Goal: Complete application form: Complete application form

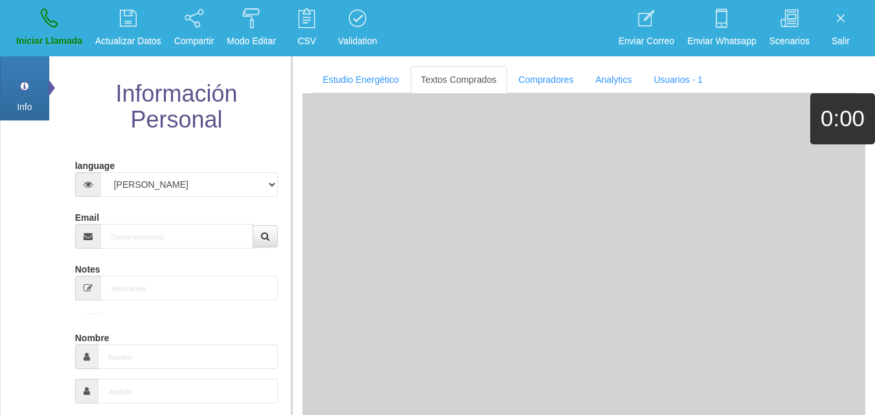
select select "3"
click at [154, 211] on div "Email" at bounding box center [176, 228] width 203 height 42
click at [159, 248] on input "Email" at bounding box center [177, 236] width 154 height 25
paste input "[EMAIL_ADDRESS][DOMAIN_NAME]"
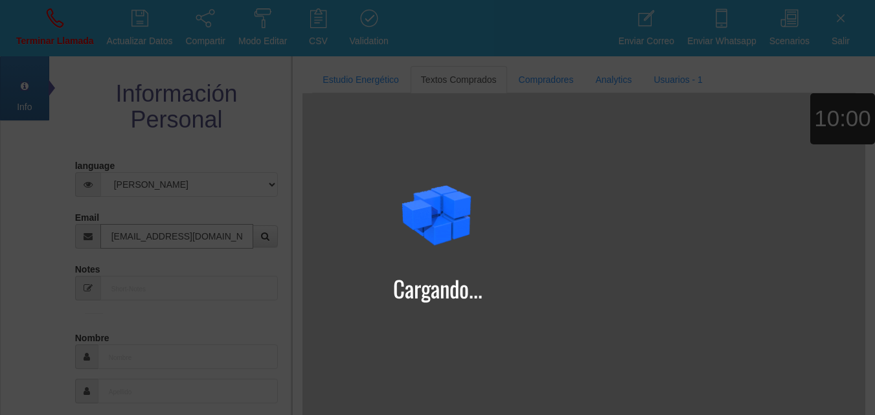
type input "[EMAIL_ADDRESS][DOMAIN_NAME]"
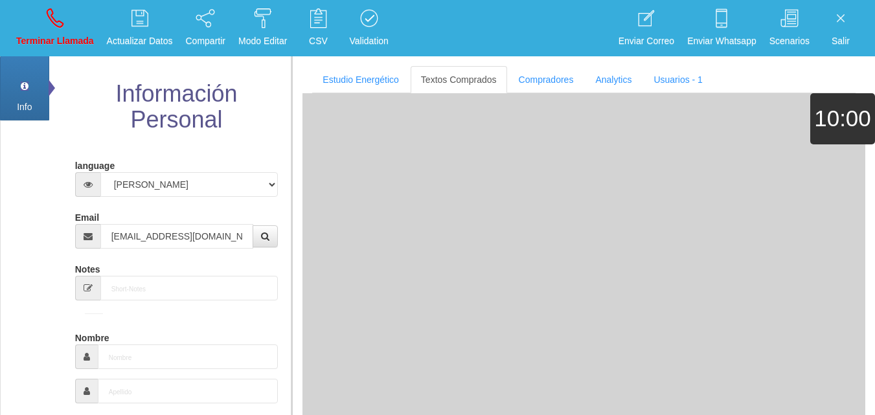
type input "13 Dic 1963"
select select "4"
type input "Comprador bajo"
type input "[PERSON_NAME]"
select select "2"
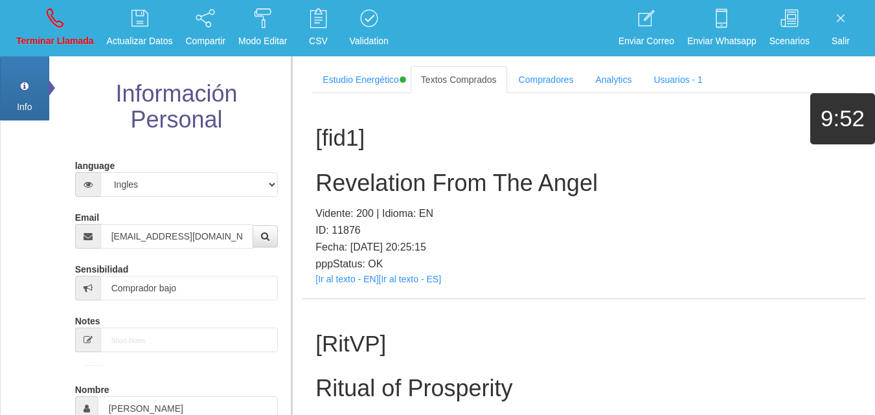
scroll to position [246, 0]
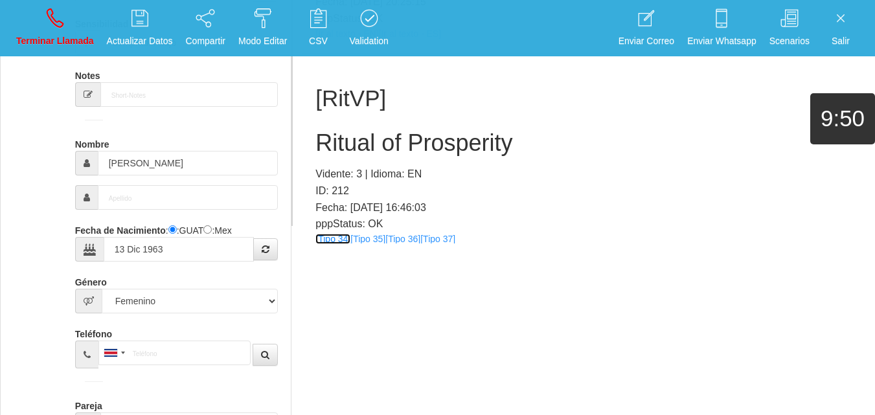
click at [341, 242] on link "[Tipo 34]" at bounding box center [333, 239] width 35 height 10
click at [385, 240] on link "[Tipo 35]" at bounding box center [368, 239] width 35 height 10
click at [392, 237] on link "[Tipo 36]" at bounding box center [403, 239] width 35 height 10
click at [439, 240] on link "[Tipo 37]" at bounding box center [438, 239] width 35 height 10
click at [343, 163] on div "[RitVP] Ritual of Prosperity Vidente: 3 | Idioma: EN ID: 212 Fecha: [DATE] 16:4…" at bounding box center [584, 156] width 563 height 205
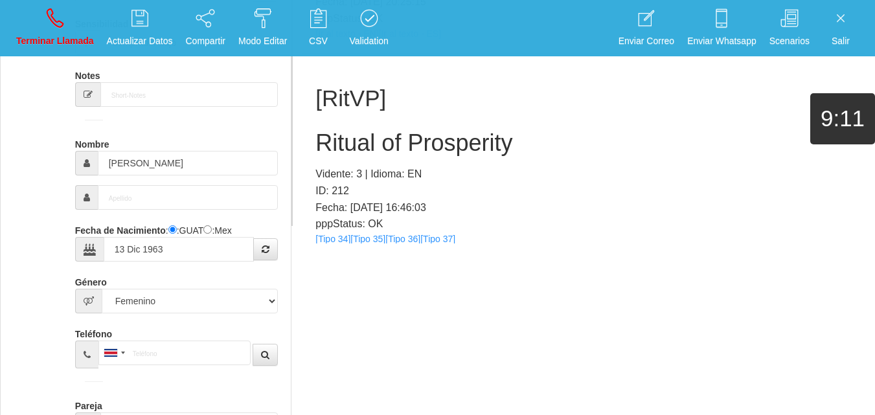
click at [338, 146] on h2 "Ritual of Prosperity" at bounding box center [584, 143] width 537 height 26
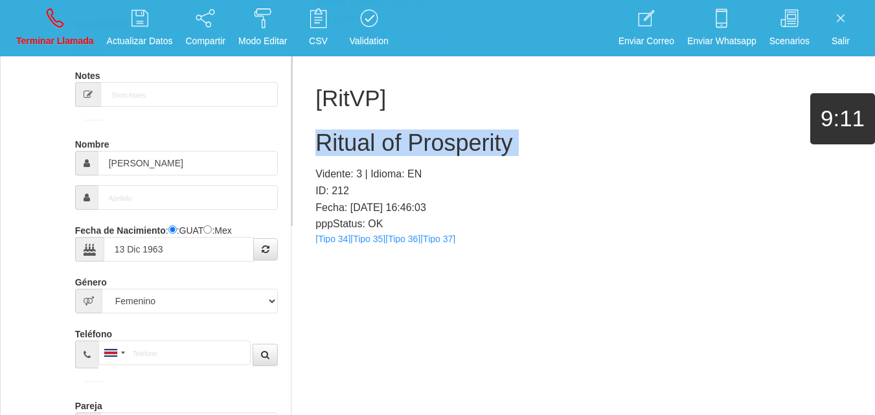
click at [338, 146] on h2 "Ritual of Prosperity" at bounding box center [584, 143] width 537 height 26
copy h2 "Ritual of Prosperity"
click at [79, 8] on link "Terminar Llamada" at bounding box center [55, 28] width 87 height 49
select select "0"
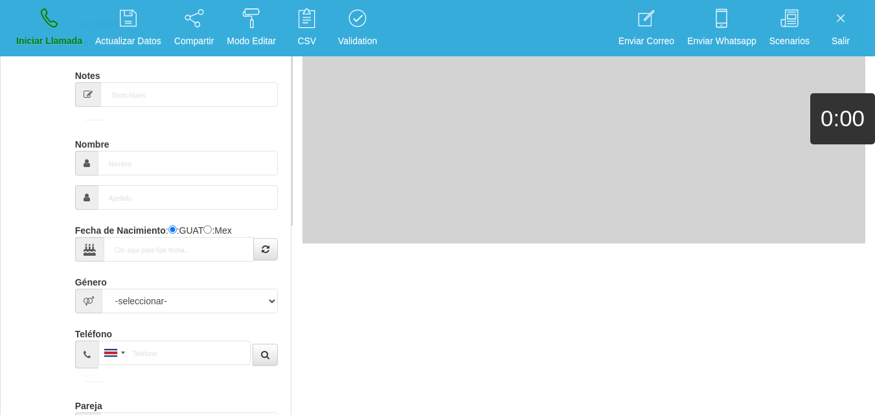
scroll to position [0, 0]
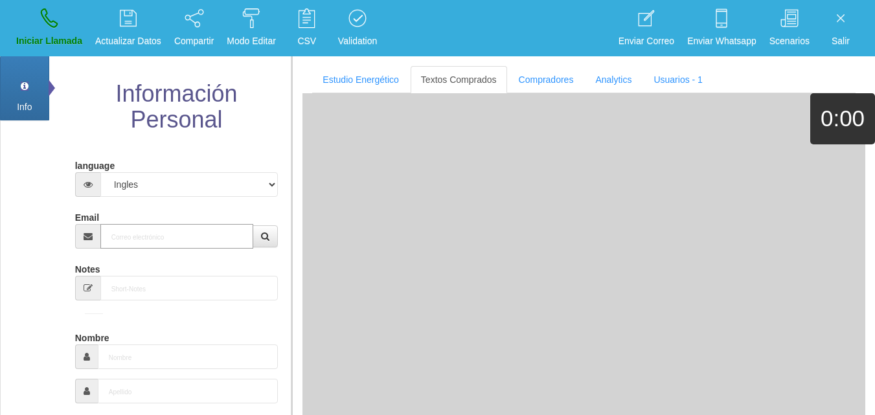
click at [168, 247] on input "Email" at bounding box center [177, 236] width 154 height 25
paste input "[EMAIL_ADDRESS][DOMAIN_NAME]"
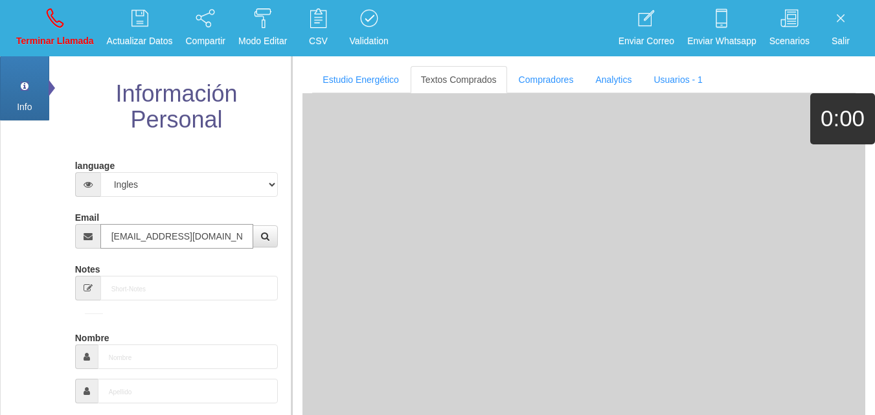
type input "[EMAIL_ADDRESS][DOMAIN_NAME]"
type input "[DATE]"
type input "Comprador simple"
type input "[PERSON_NAME]"
select select "2"
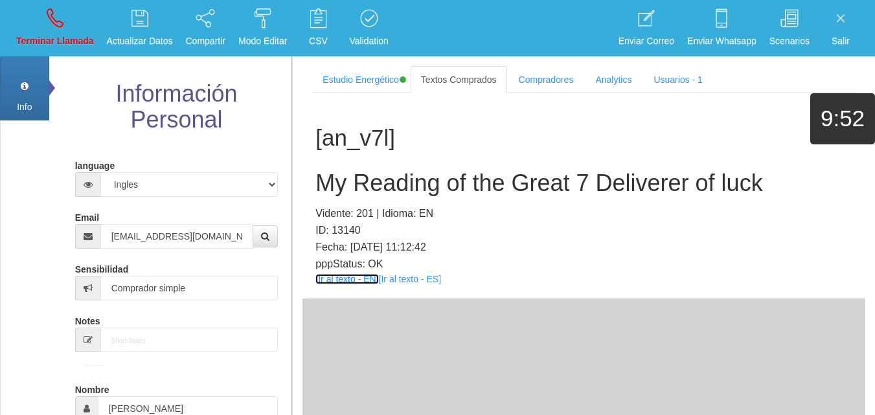
click at [347, 280] on link "[Ir al texto - EN]" at bounding box center [347, 279] width 63 height 10
click at [410, 185] on h2 "My Reading of the Great 7 Deliverer of luck" at bounding box center [584, 183] width 537 height 26
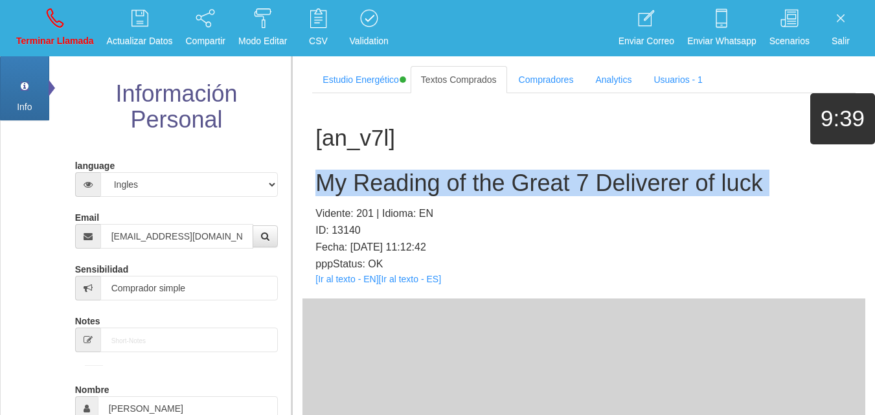
click at [410, 185] on h2 "My Reading of the Great 7 Deliverer of luck" at bounding box center [584, 183] width 537 height 26
copy h2 "My Reading of the Great 7 Deliverer of luck"
click at [49, 9] on icon at bounding box center [55, 18] width 17 height 21
select select "0"
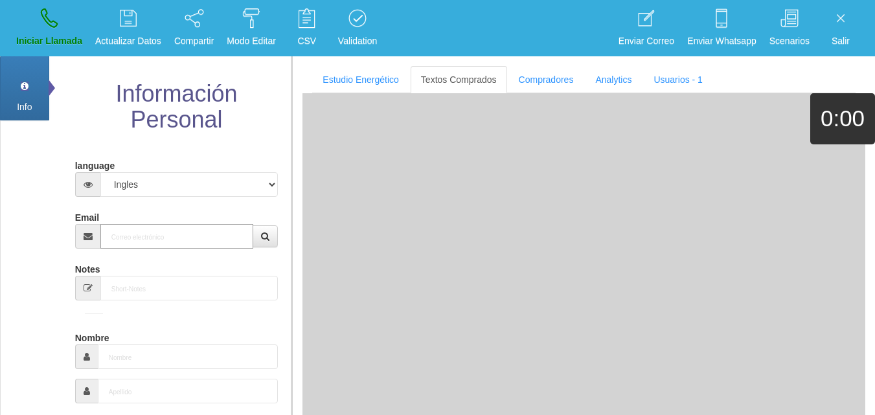
click at [142, 237] on input "Email" at bounding box center [177, 236] width 154 height 25
paste input "[EMAIL_ADDRESS][DOMAIN_NAME]"
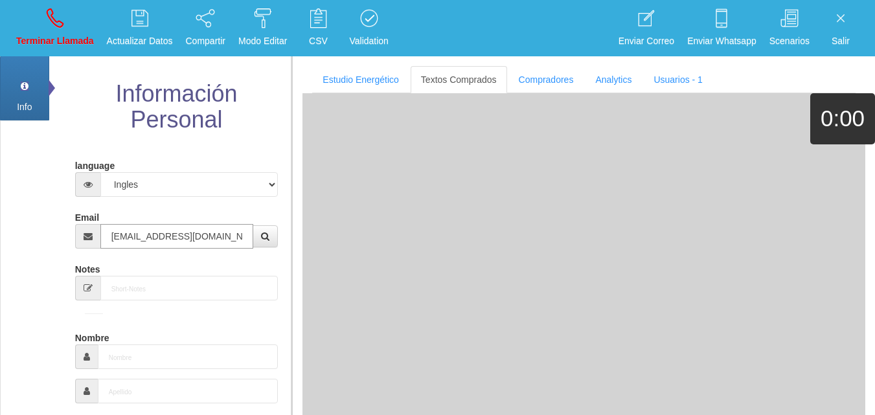
type input "[EMAIL_ADDRESS][DOMAIN_NAME]"
type input "[DATE]"
type input "Comprador bajo"
type input "[PERSON_NAME]"
type input "Fitch"
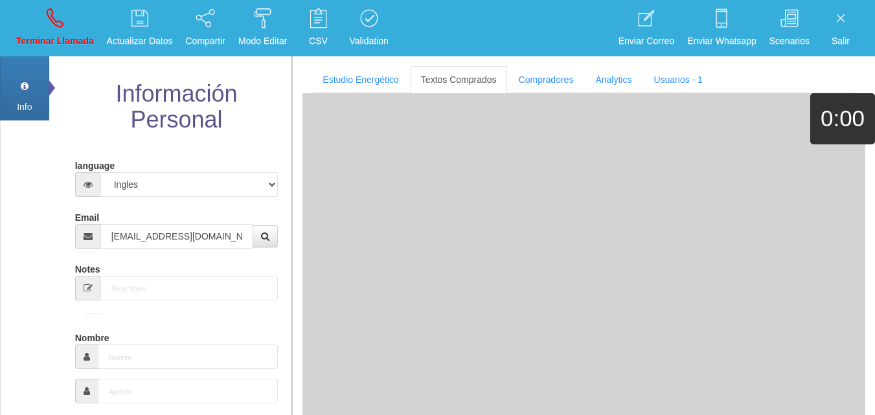
select select "2"
type input "9728962899"
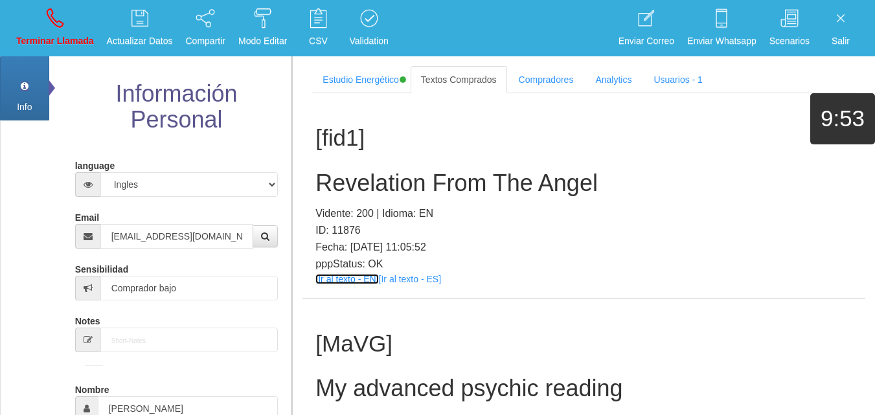
click at [321, 281] on link "[Ir al texto - EN]" at bounding box center [347, 279] width 63 height 10
click at [334, 180] on h2 "Revelation From The Angel" at bounding box center [584, 183] width 537 height 26
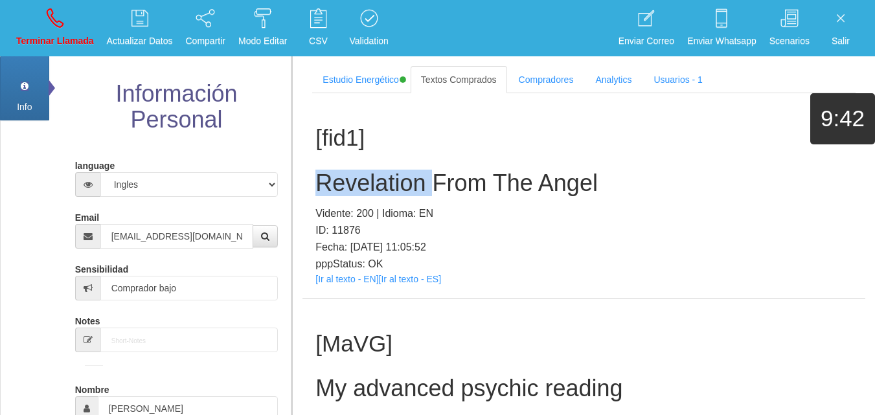
click at [334, 180] on h2 "Revelation From The Angel" at bounding box center [584, 183] width 537 height 26
click at [500, 189] on h2 "Revelation From The Angel" at bounding box center [584, 183] width 537 height 26
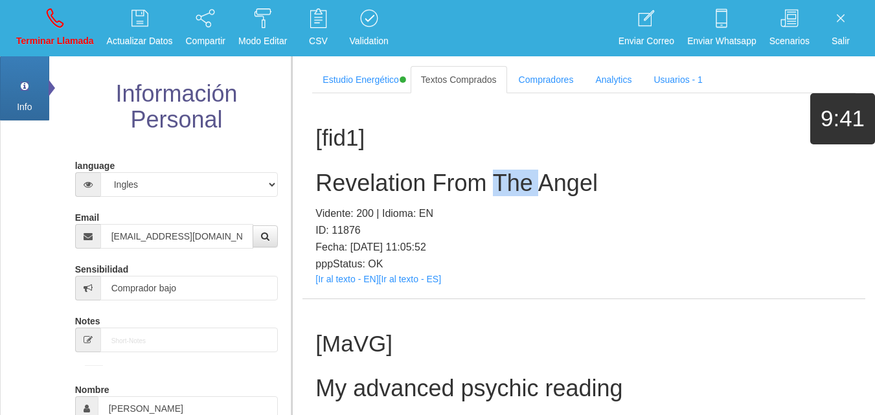
click at [500, 189] on h2 "Revelation From The Angel" at bounding box center [584, 183] width 537 height 26
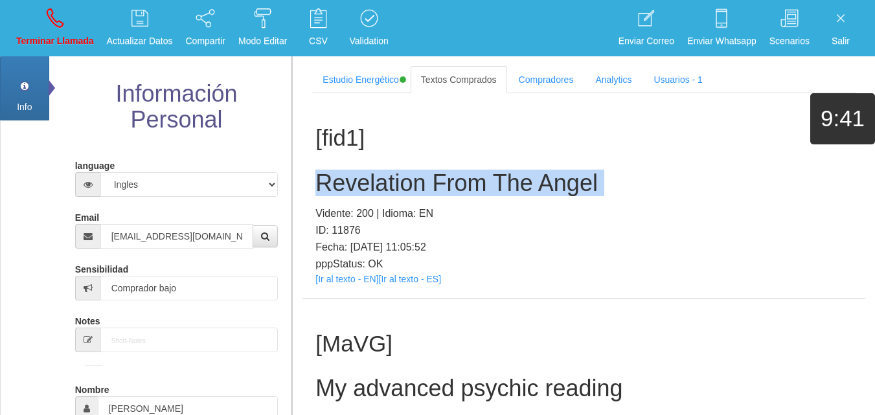
click at [500, 189] on h2 "Revelation From The Angel" at bounding box center [584, 183] width 537 height 26
copy h2 "Revelation From The Angel"
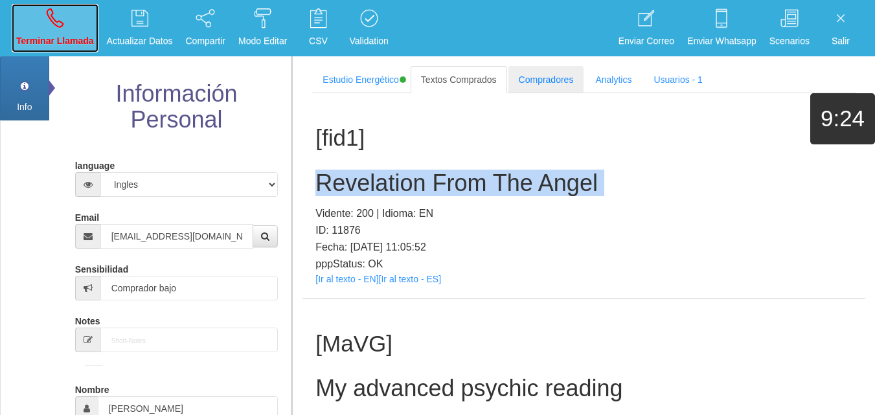
drag, startPoint x: 59, startPoint y: 28, endPoint x: 509, endPoint y: 86, distance: 453.4
click at [59, 28] on icon at bounding box center [55, 18] width 17 height 21
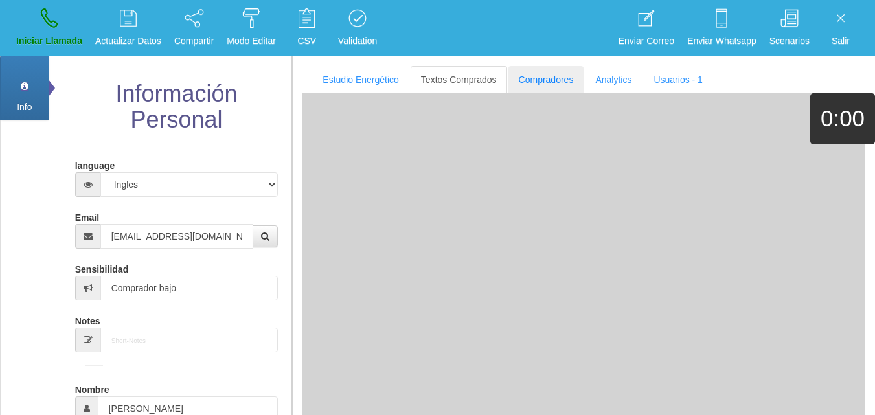
select select "0"
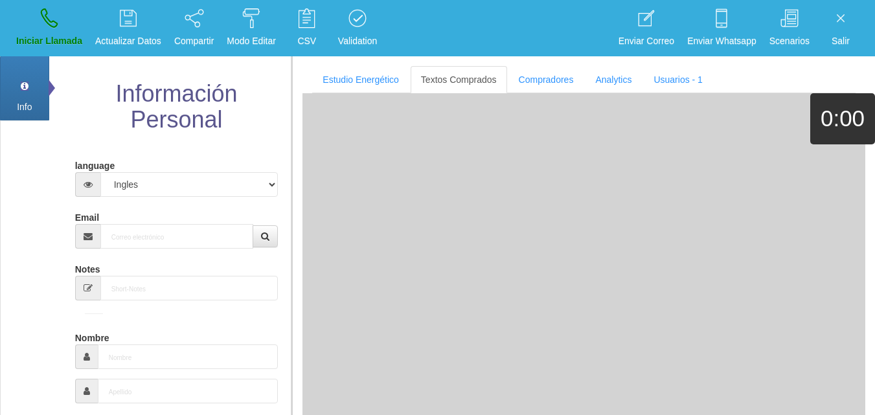
click at [200, 237] on input "Email" at bounding box center [177, 236] width 154 height 25
paste input "[EMAIL_ADDRESS][DOMAIN_NAME]"
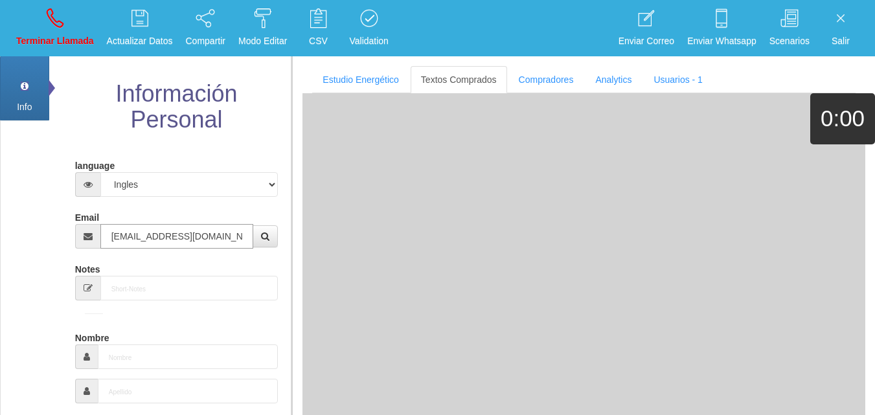
type input "[EMAIL_ADDRESS][DOMAIN_NAME]"
type input "[DATE]"
select select "1"
type input "Comprador simple"
type input "[PERSON_NAME]"
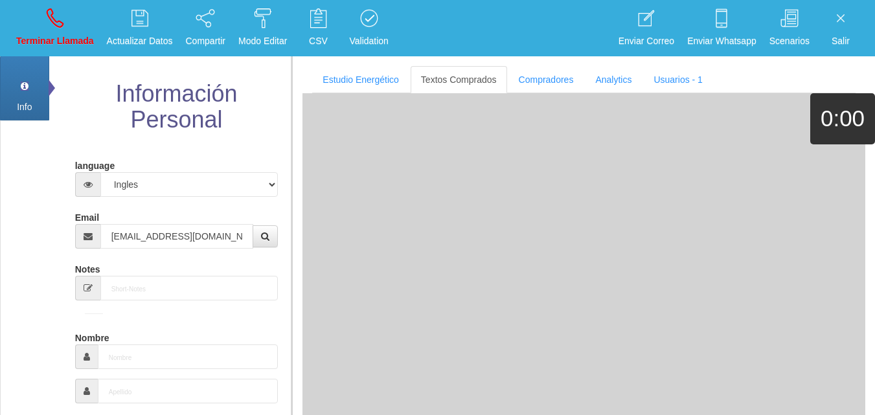
select select "2"
type input "[PHONE_NUMBER]"
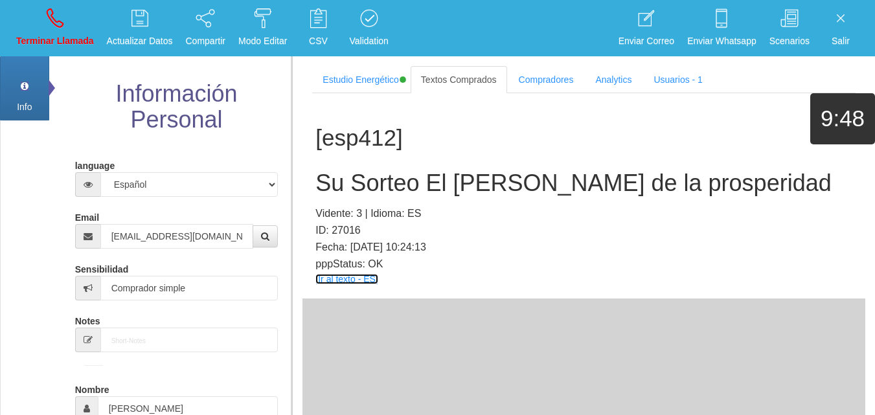
click at [363, 277] on link "[Ir al texto - ES]" at bounding box center [347, 279] width 62 height 10
drag, startPoint x: 373, startPoint y: 210, endPoint x: 363, endPoint y: 183, distance: 28.9
click at [372, 207] on p "Vidente: 3 | Idioma: ES" at bounding box center [584, 213] width 537 height 17
click at [363, 183] on h2 "Su Sorteo El [PERSON_NAME] de la prosperidad" at bounding box center [584, 183] width 537 height 26
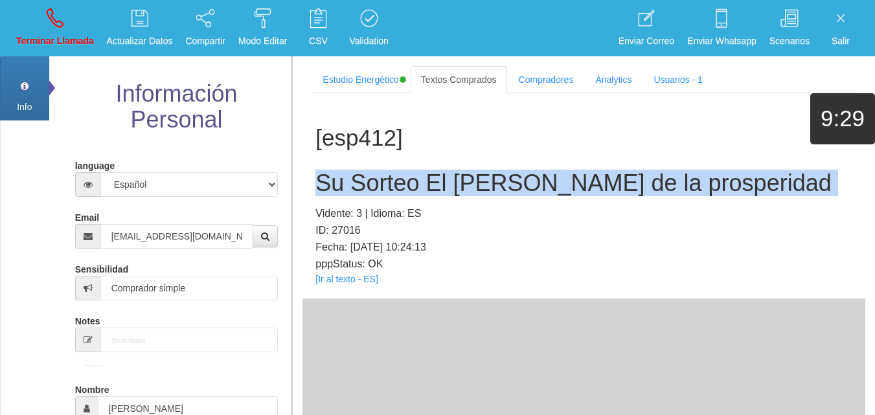
click at [363, 183] on h2 "Su Sorteo El [PERSON_NAME] de la prosperidad" at bounding box center [584, 183] width 537 height 26
copy h2 "Su Sorteo El [PERSON_NAME] de la prosperidad"
click at [64, 41] on p "Terminar Llamada" at bounding box center [55, 41] width 78 height 15
select select "0"
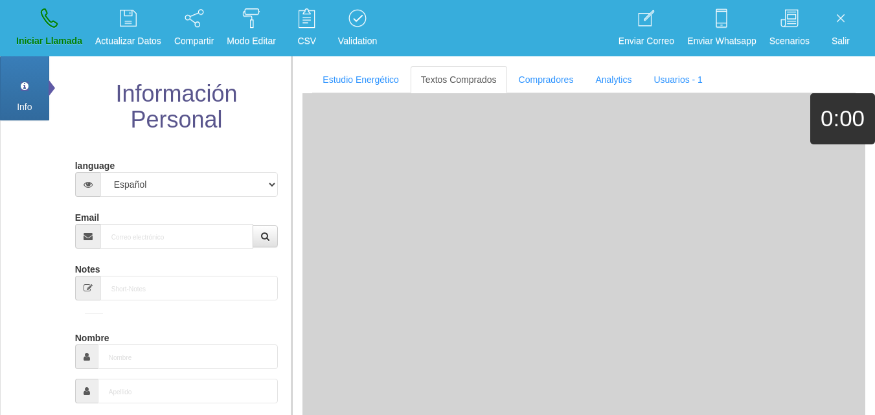
drag, startPoint x: 154, startPoint y: 251, endPoint x: 145, endPoint y: 247, distance: 9.9
click at [144, 246] on input "Email" at bounding box center [177, 236] width 154 height 25
paste input "[EMAIL_ADDRESS][DOMAIN_NAME]"
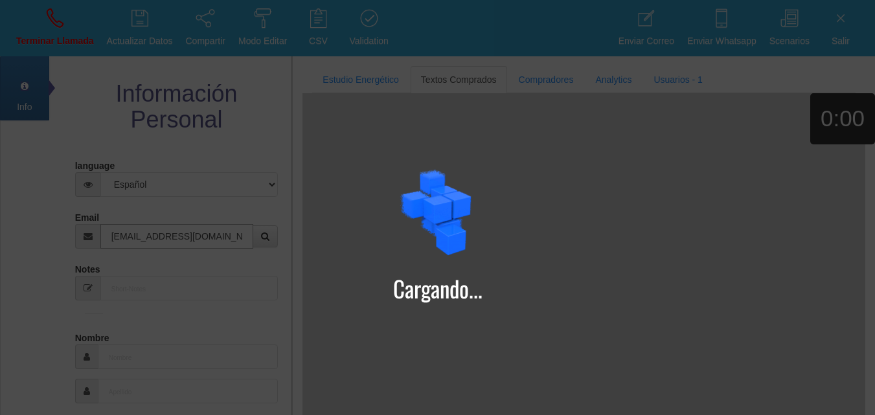
type input "[EMAIL_ADDRESS][DOMAIN_NAME]"
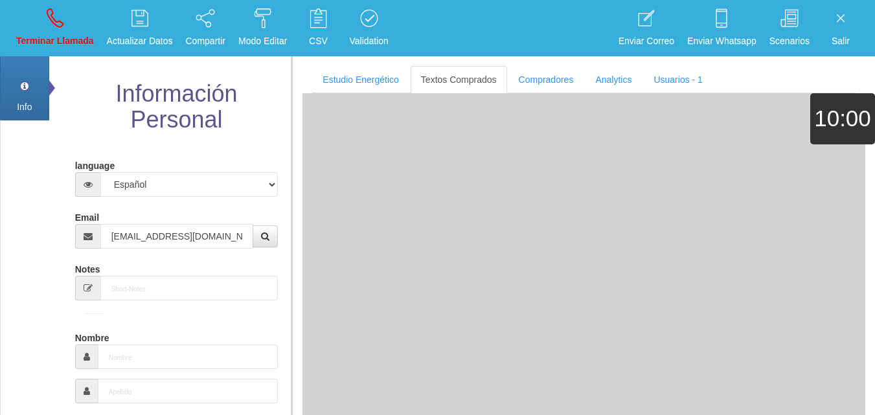
type input "24 Ene 1958"
select select "4"
type input "Buen Comprador"
type input "[PERSON_NAME]"
select select "2"
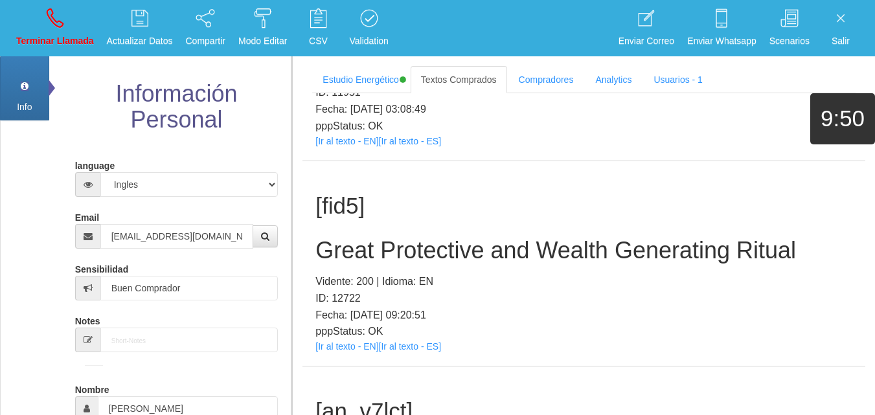
scroll to position [833, 0]
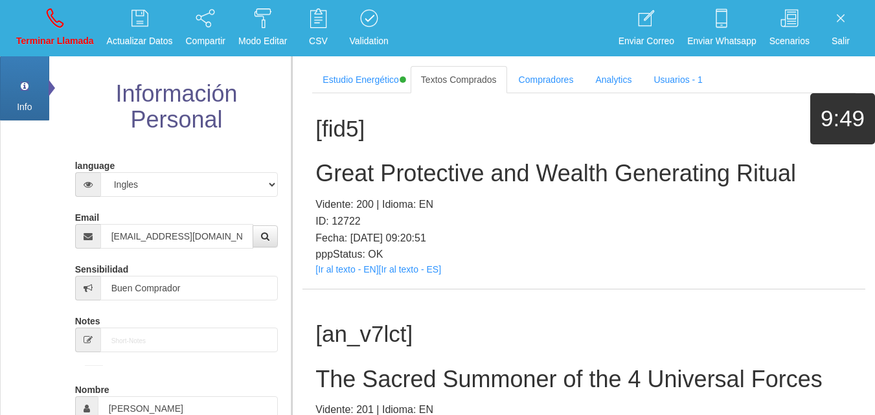
click at [347, 261] on p "pppStatus: OK" at bounding box center [584, 254] width 537 height 17
click at [361, 270] on link "[Ir al texto - EN]" at bounding box center [347, 269] width 63 height 10
click at [359, 177] on h2 "Great Protective and Wealth Generating Ritual" at bounding box center [584, 174] width 537 height 26
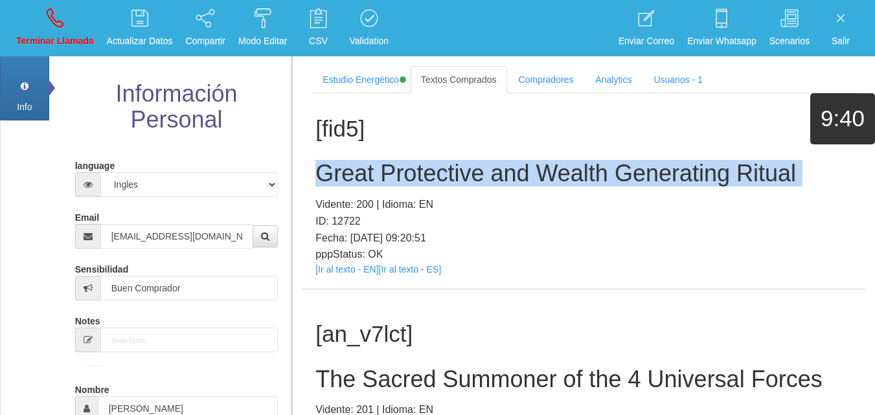
click at [359, 177] on h2 "Great Protective and Wealth Generating Ritual" at bounding box center [584, 174] width 537 height 26
copy h2 "Great Protective and Wealth Generating Ritual"
click at [69, 30] on link "Terminar Llamada" at bounding box center [55, 28] width 87 height 49
select select "0"
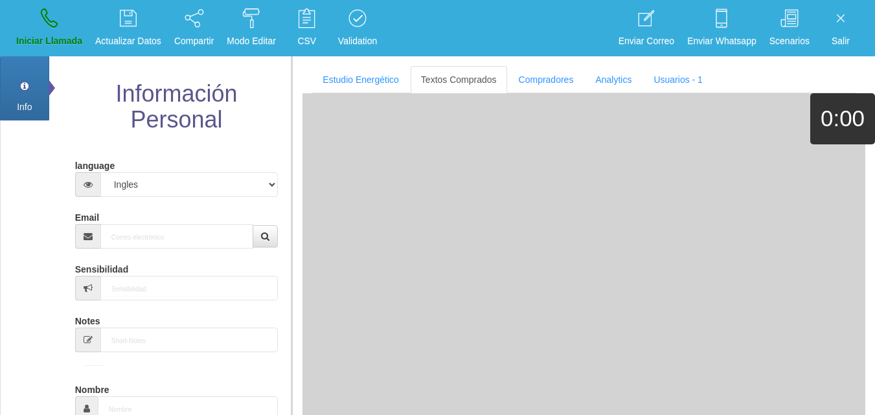
scroll to position [0, 0]
click at [172, 231] on input "Email" at bounding box center [177, 236] width 154 height 25
paste input "[EMAIL_ADDRESS][DOMAIN_NAME]"
type input "[EMAIL_ADDRESS][DOMAIN_NAME]"
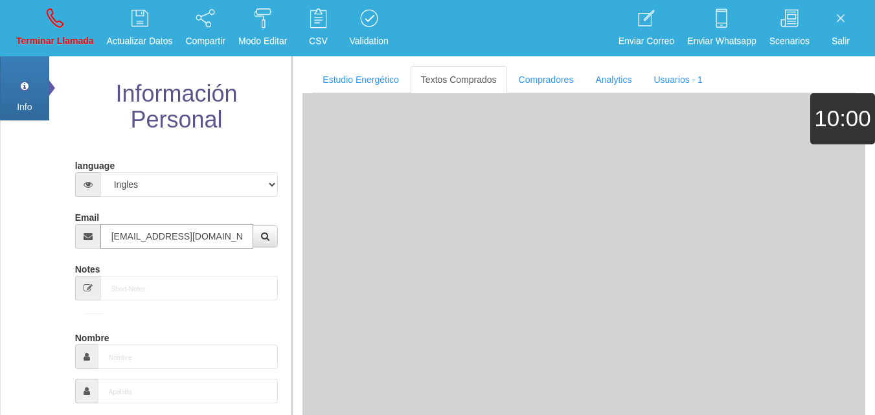
type input "[DATE]"
select select "1"
type input "Excelente Comprador"
type input "[PERSON_NAME]"
select select "2"
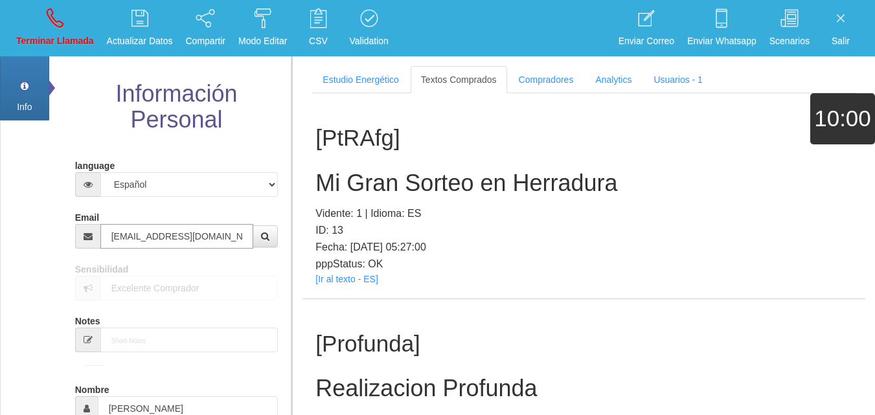
type input "[EMAIL_ADDRESS][DOMAIN_NAME]"
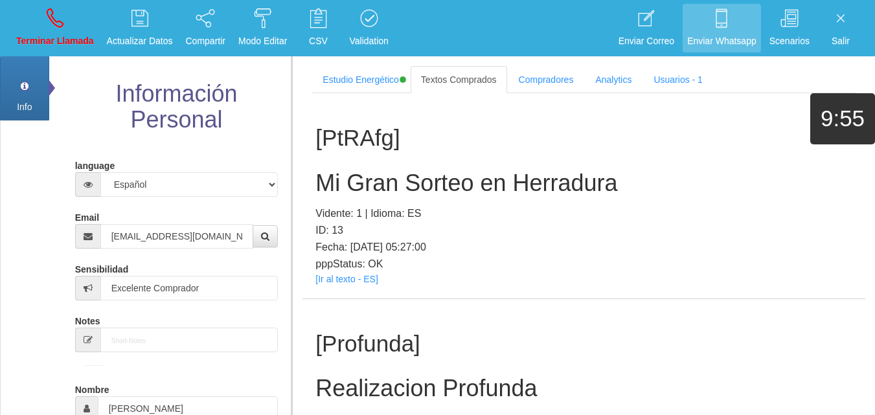
scroll to position [6132, 0]
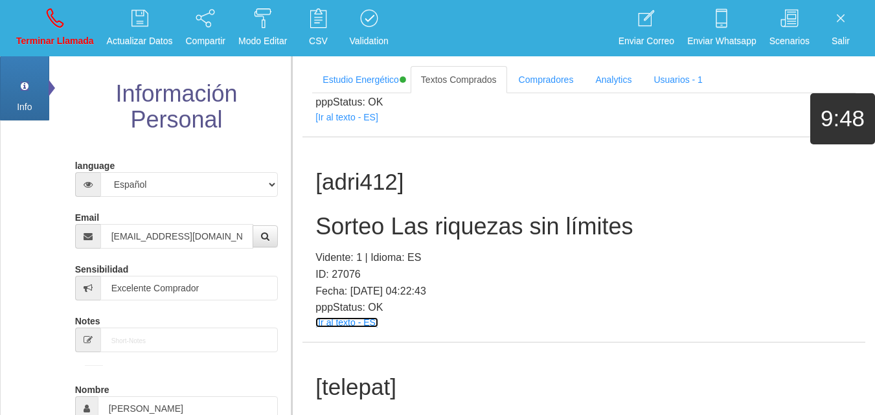
click at [367, 321] on link "[Ir al texto - ES]" at bounding box center [347, 323] width 62 height 10
click at [382, 239] on h2 "Sorteo Las riquezas sin límites" at bounding box center [584, 227] width 537 height 26
click at [383, 241] on div "[adri412] Sorteo Las riquezas sin límites Vidente: 1 | Idioma: ES ID: 27076 Fec…" at bounding box center [584, 239] width 563 height 205
click at [378, 240] on div "[adri412] Sorteo Las riquezas sin límites Vidente: 1 | Idioma: ES ID: 27076 Fec…" at bounding box center [584, 239] width 563 height 205
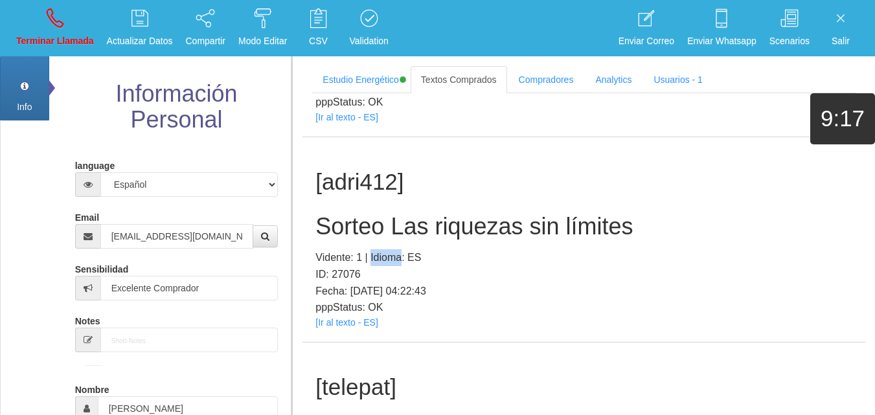
drag, startPoint x: 378, startPoint y: 240, endPoint x: 384, endPoint y: 246, distance: 7.8
click at [384, 246] on div "[adri412] Sorteo Las riquezas sin límites Vidente: 1 | Idioma: ES ID: 27076 Fec…" at bounding box center [584, 239] width 563 height 205
drag, startPoint x: 384, startPoint y: 246, endPoint x: 373, endPoint y: 233, distance: 16.5
click at [384, 246] on div "[adri412] Sorteo Las riquezas sin límites Vidente: 1 | Idioma: ES ID: 27076 Fec…" at bounding box center [584, 239] width 563 height 205
click at [369, 231] on h2 "Sorteo Las riquezas sin límites" at bounding box center [584, 227] width 537 height 26
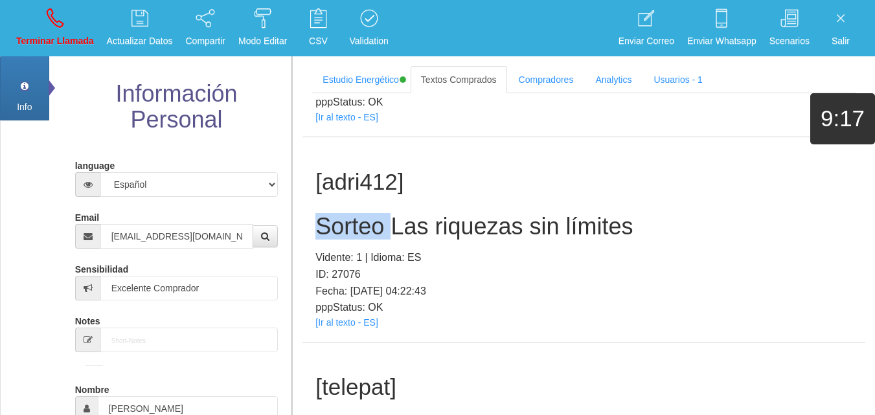
click at [369, 231] on h2 "Sorteo Las riquezas sin límites" at bounding box center [584, 227] width 537 height 26
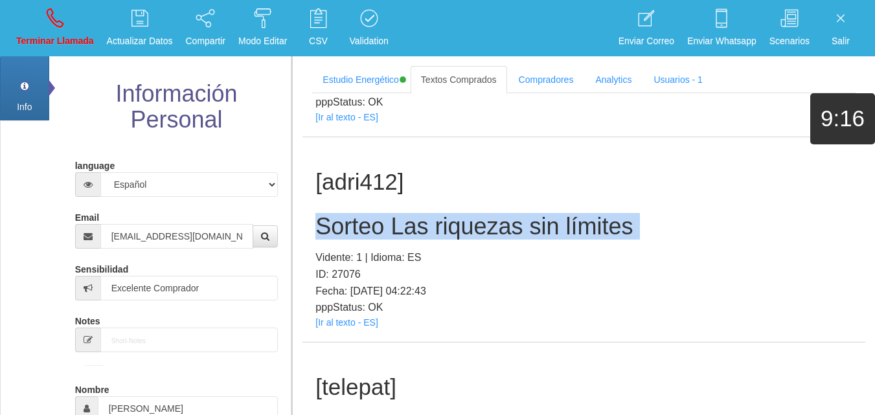
click at [369, 231] on h2 "Sorteo Las riquezas sin límites" at bounding box center [584, 227] width 537 height 26
copy h2 "Sorteo Las riquezas sin límites"
click at [91, 28] on link "Terminar Llamada" at bounding box center [55, 28] width 87 height 49
select select "0"
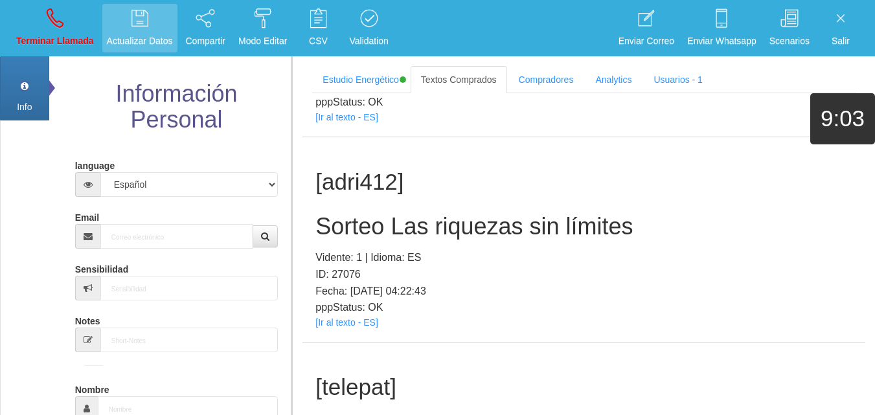
scroll to position [0, 0]
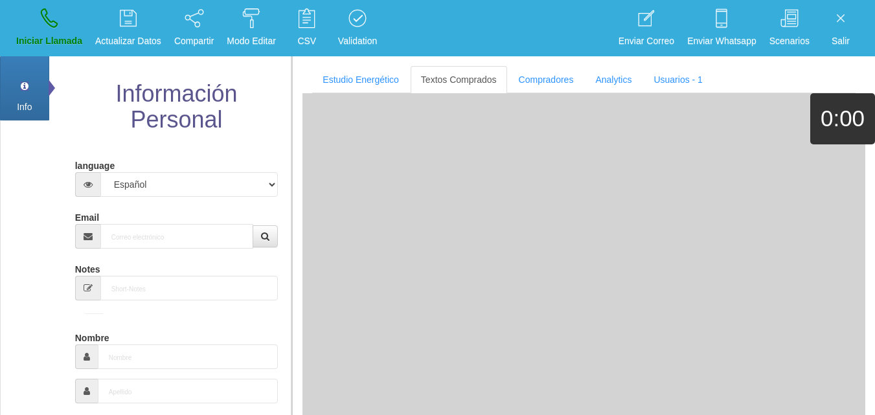
drag, startPoint x: 180, startPoint y: 209, endPoint x: 178, endPoint y: 224, distance: 15.0
click at [180, 216] on div "Email" at bounding box center [176, 228] width 203 height 42
click at [178, 224] on input "Email" at bounding box center [177, 236] width 154 height 25
paste input "[EMAIL_ADDRESS][DOMAIN_NAME]"
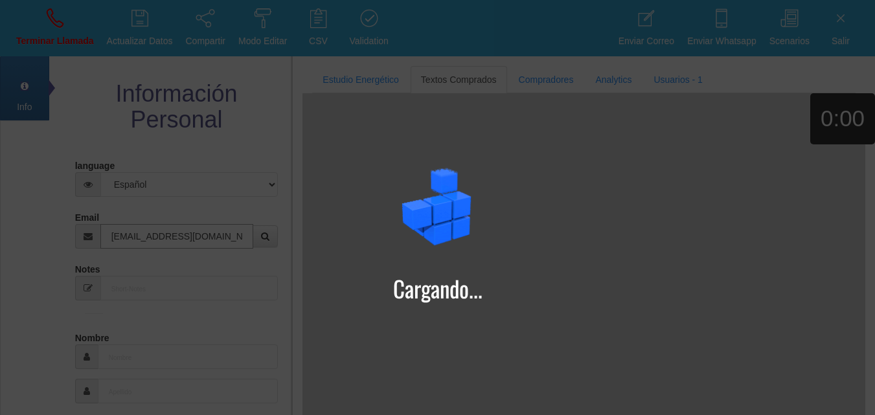
type input "[EMAIL_ADDRESS][DOMAIN_NAME]"
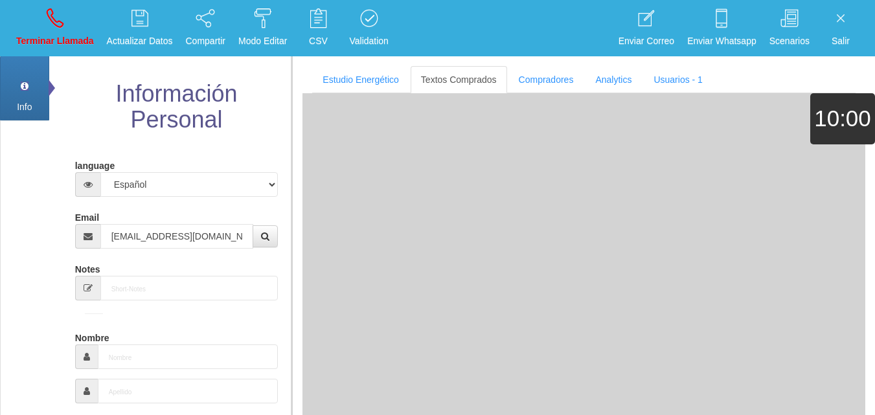
type input "[DATE]"
select select "4"
type input "Comprador simple"
type input "[PERSON_NAME]"
select select "2"
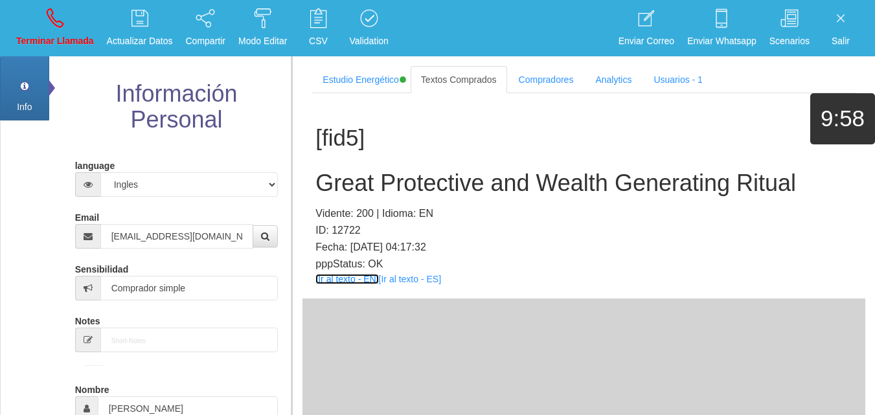
click at [360, 283] on link "[Ir al texto - EN]" at bounding box center [347, 279] width 63 height 10
click at [380, 184] on h2 "Great Protective and Wealth Generating Ritual" at bounding box center [584, 183] width 537 height 26
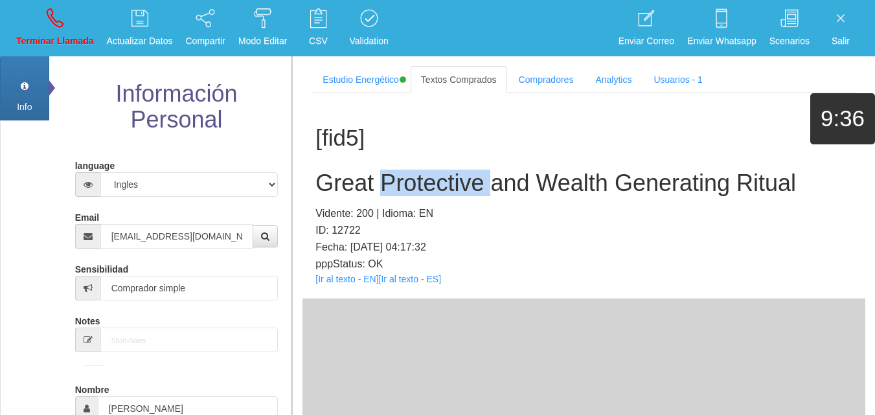
click at [380, 184] on h2 "Great Protective and Wealth Generating Ritual" at bounding box center [584, 183] width 537 height 26
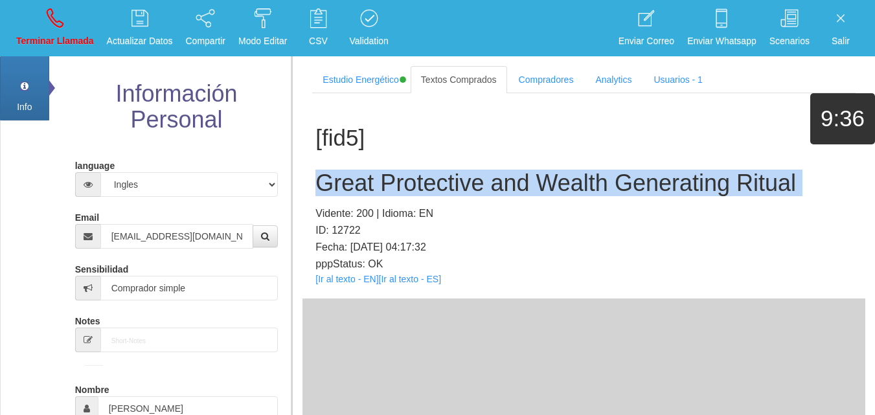
click at [380, 184] on h2 "Great Protective and Wealth Generating Ritual" at bounding box center [584, 183] width 537 height 26
copy h2 "Great Protective and Wealth Generating Ritual"
click at [58, 16] on icon at bounding box center [55, 18] width 17 height 21
select select "0"
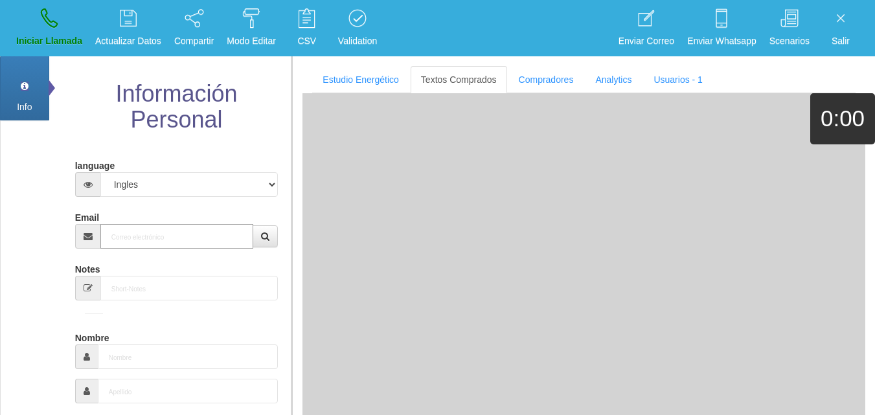
paste input "[EMAIL_ADDRESS][DOMAIN_NAME]"
click at [220, 233] on input "Email" at bounding box center [177, 236] width 154 height 25
type input "[EMAIL_ADDRESS][DOMAIN_NAME]"
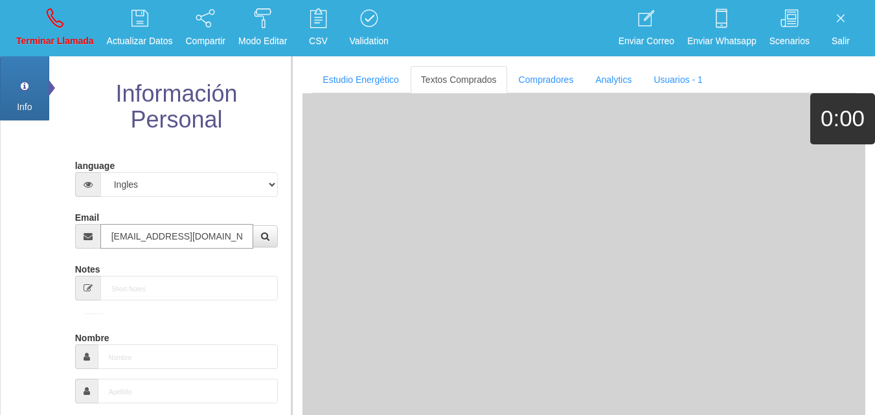
type input "[DATE]"
type input "Comprador bajo"
type input "[PERSON_NAME]"
select select "1"
type input "[EMAIL_ADDRESS][DOMAIN_NAME]"
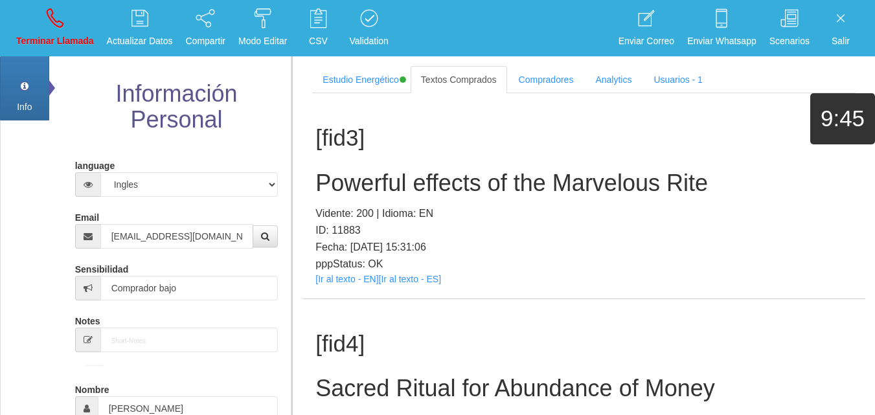
scroll to position [246, 0]
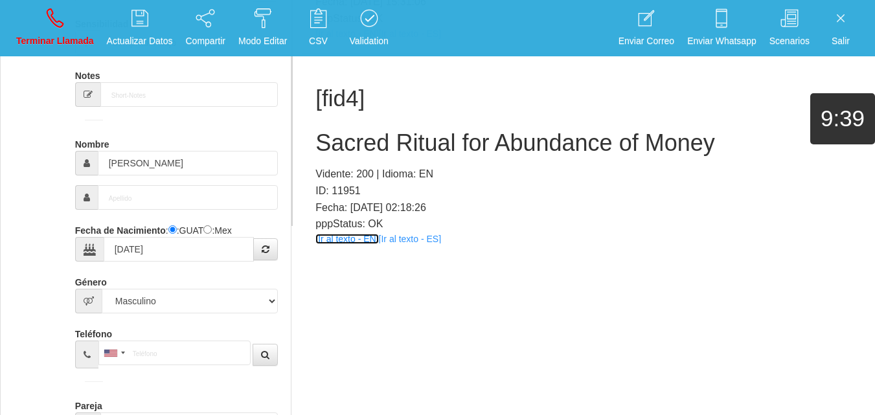
click at [359, 242] on link "[Ir al texto - EN]" at bounding box center [347, 239] width 63 height 10
click at [353, 152] on h2 "Sacred Ritual for Abundance of Money" at bounding box center [584, 143] width 537 height 26
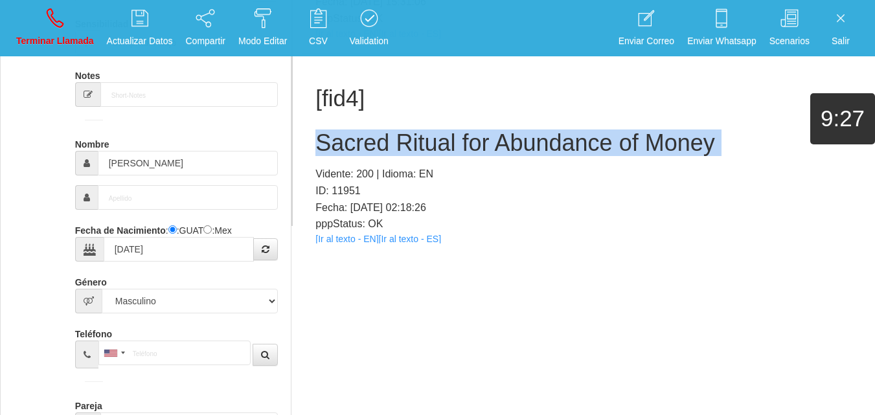
click at [353, 152] on h2 "Sacred Ritual for Abundance of Money" at bounding box center [584, 143] width 537 height 26
copy h2 "Sacred Ritual for Abundance of Money"
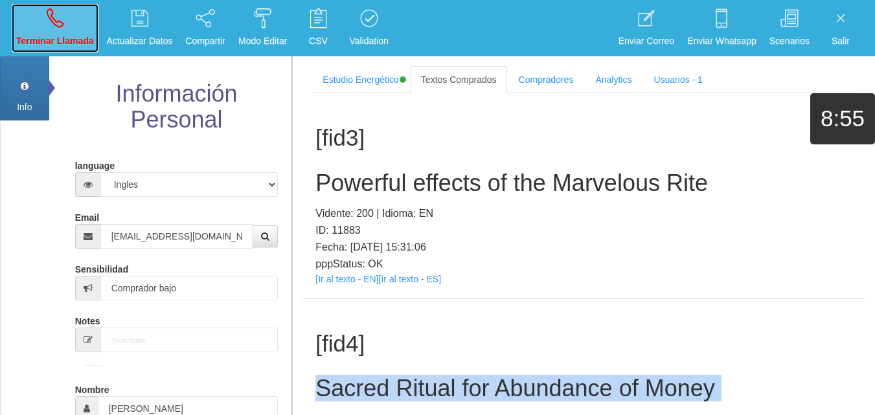
click at [32, 25] on link "Terminar Llamada" at bounding box center [55, 28] width 87 height 49
select select "0"
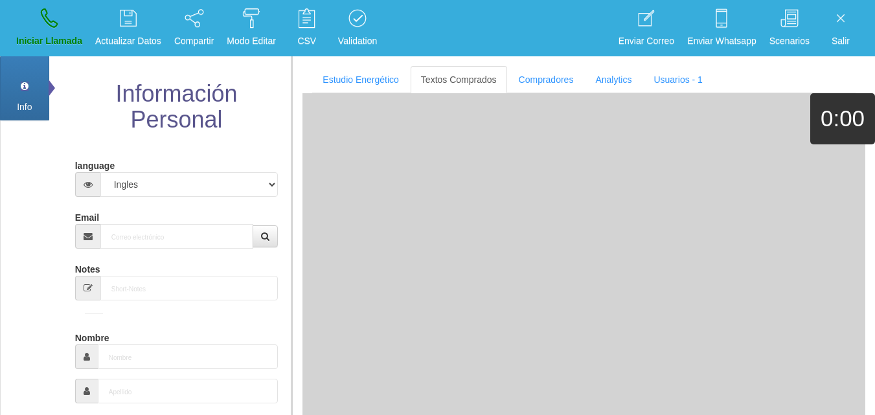
drag, startPoint x: 189, startPoint y: 255, endPoint x: 187, endPoint y: 245, distance: 10.7
paste input "[EMAIL_ADDRESS][DOMAIN_NAME]"
click at [186, 244] on input "Email" at bounding box center [177, 236] width 154 height 25
type input "[EMAIL_ADDRESS][DOMAIN_NAME]"
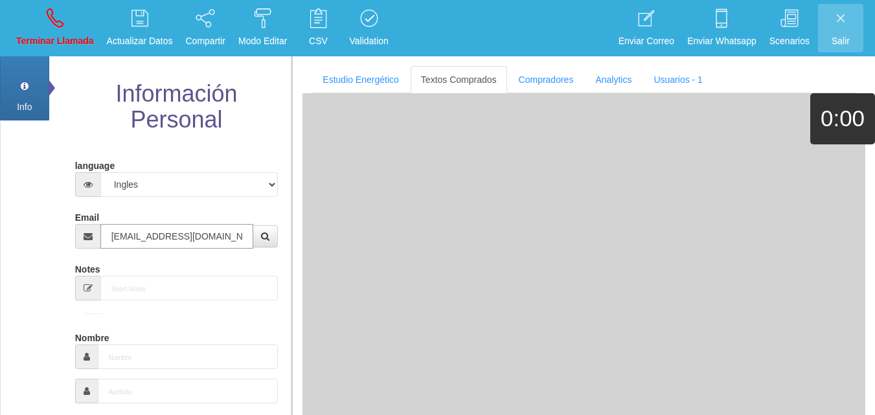
type input "15 Dic 1957"
type input "Comprador simple"
type input "[PERSON_NAME]"
select select "2"
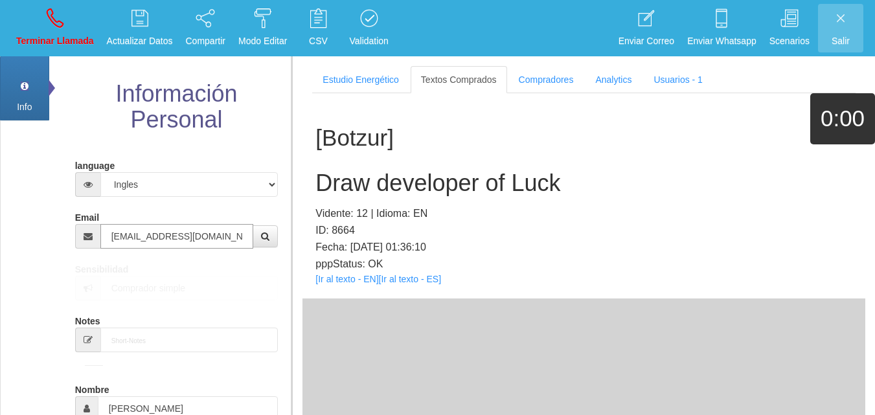
type input "[EMAIL_ADDRESS][DOMAIN_NAME]"
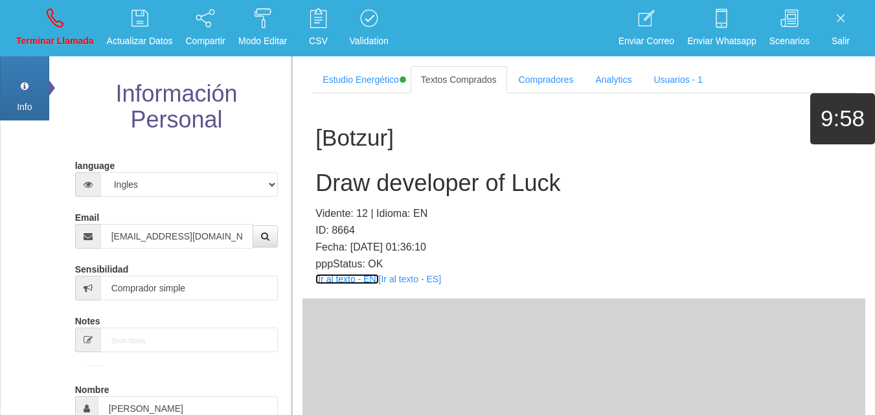
click at [356, 275] on link "[Ir al texto - EN]" at bounding box center [347, 279] width 63 height 10
click at [354, 181] on h2 "Draw developer of Luck" at bounding box center [584, 183] width 537 height 26
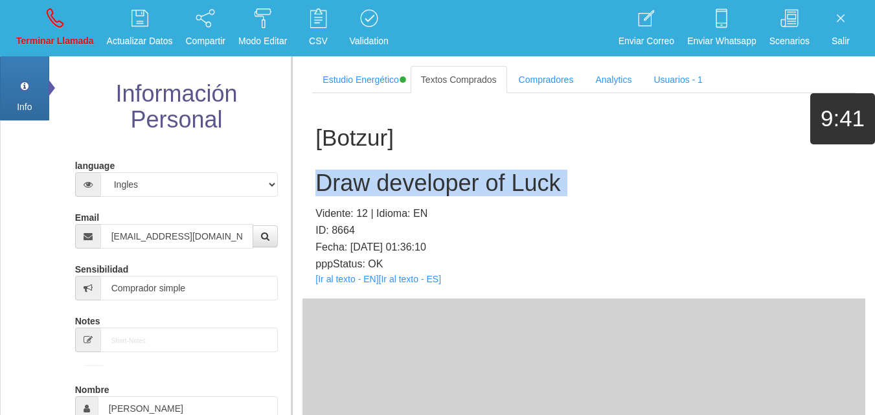
click at [354, 181] on h2 "Draw developer of Luck" at bounding box center [584, 183] width 537 height 26
click at [45, 41] on p "Terminar Llamada" at bounding box center [55, 41] width 78 height 15
select select "0"
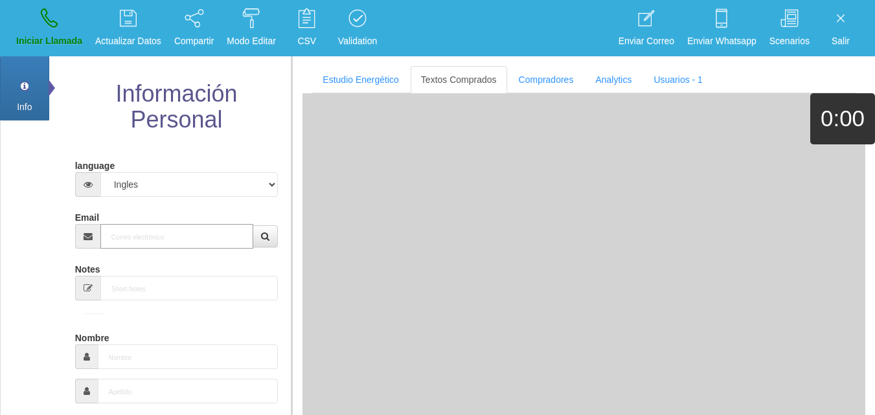
click at [144, 234] on input "Email" at bounding box center [177, 236] width 154 height 25
paste input "[EMAIL_ADDRESS][DOMAIN_NAME]"
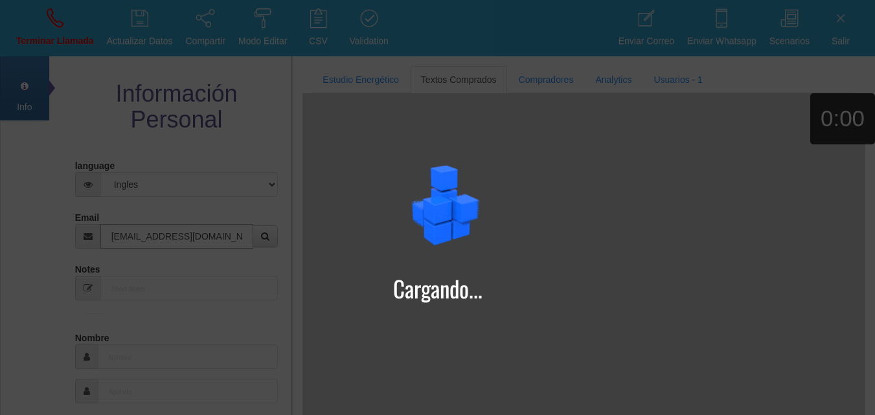
type input "[EMAIL_ADDRESS][DOMAIN_NAME]"
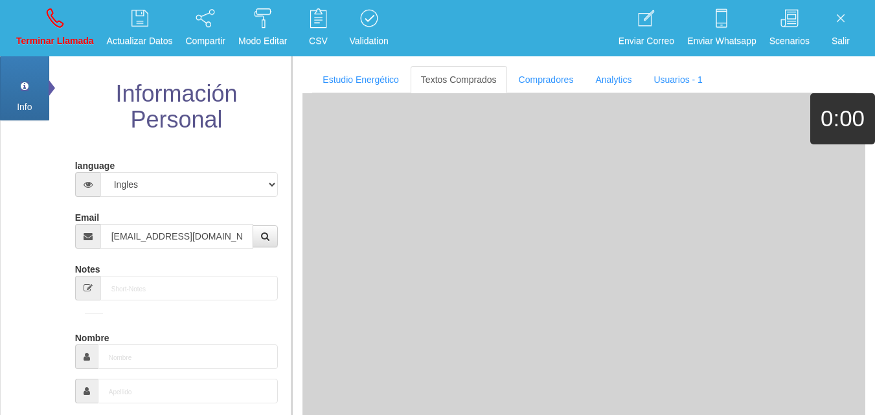
type input "8 Ene 1971"
type input "Excelente Comprador"
type input "[PERSON_NAME]"
select select "1"
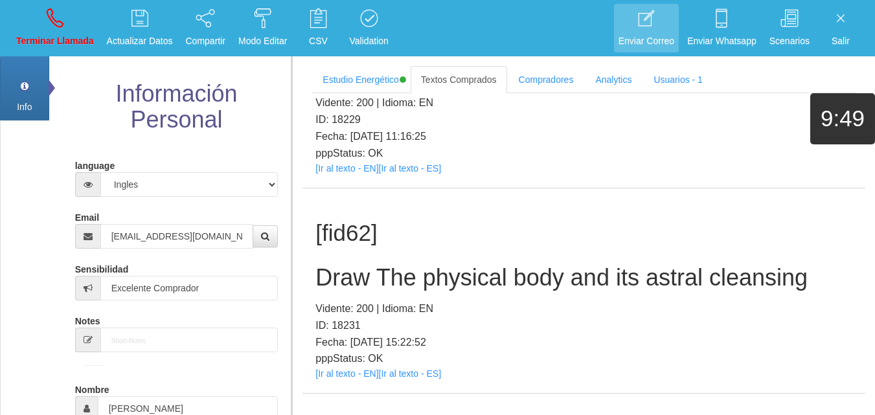
scroll to position [24889, 0]
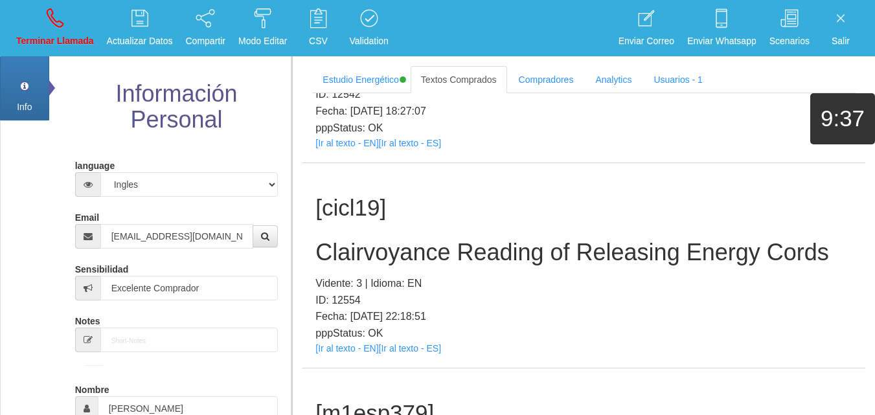
click at [327, 317] on div "[cicl19] Clairvoyance Reading of Releasing Energy Cords Vidente: 3 | Idioma: EN…" at bounding box center [584, 265] width 563 height 205
click at [330, 343] on link "[Ir al texto - EN]" at bounding box center [347, 348] width 63 height 10
click at [411, 205] on div "[cicl19] Clairvoyance Reading of Releasing Energy Cords Vidente: 3 | Idioma: EN…" at bounding box center [584, 265] width 563 height 205
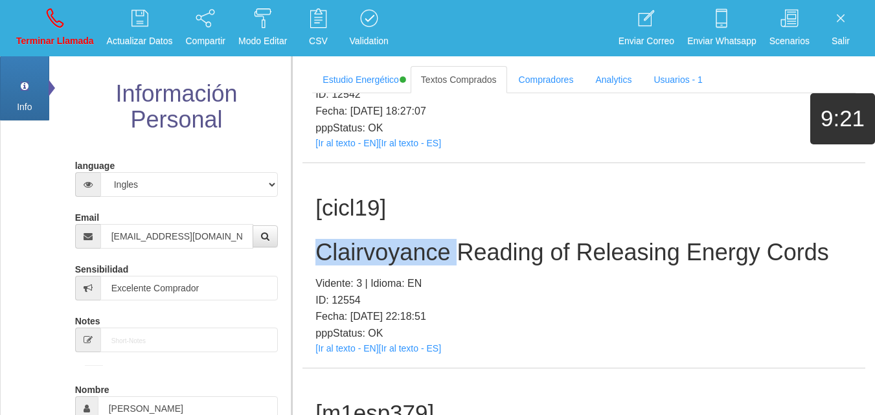
click at [411, 205] on div "[cicl19] Clairvoyance Reading of Releasing Energy Cords Vidente: 3 | Idioma: EN…" at bounding box center [584, 265] width 563 height 205
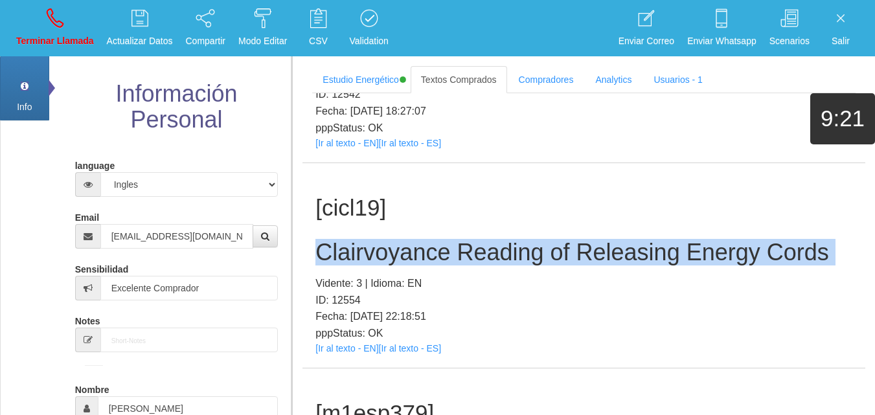
click at [411, 205] on div "[cicl19] Clairvoyance Reading of Releasing Energy Cords Vidente: 3 | Idioma: EN…" at bounding box center [584, 265] width 563 height 205
copy h2 "Clairvoyance Reading of Releasing Energy Cords"
click at [72, 10] on link "Terminar Llamada" at bounding box center [55, 28] width 87 height 49
select select "0"
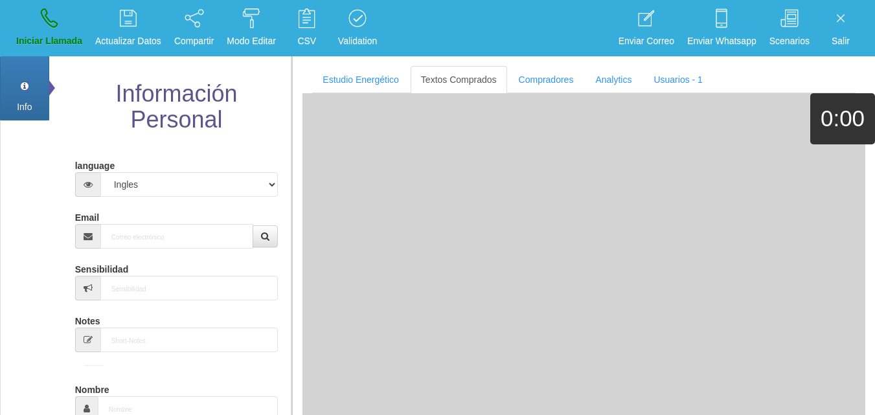
scroll to position [0, 0]
click at [168, 214] on div "Email" at bounding box center [176, 228] width 203 height 42
click at [187, 237] on input "Email" at bounding box center [177, 236] width 154 height 25
paste input "[EMAIL_ADDRESS][DOMAIN_NAME]"
type input "[EMAIL_ADDRESS][DOMAIN_NAME]"
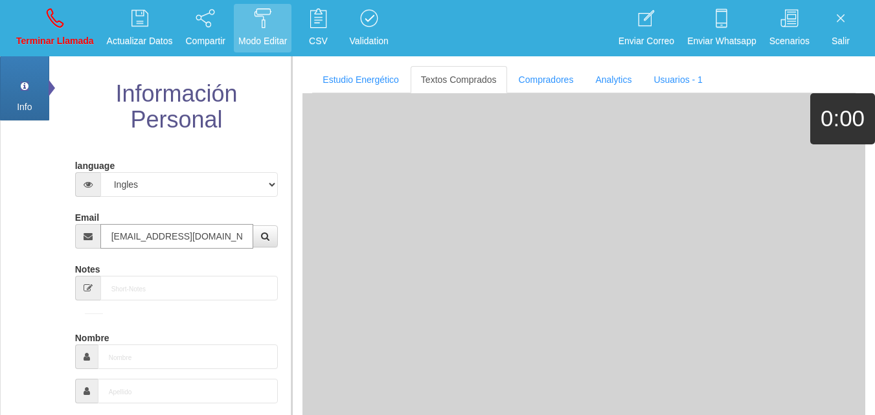
type input "8 Ene 1971"
type input "Excelente Comprador"
type input "[PERSON_NAME]"
select select "1"
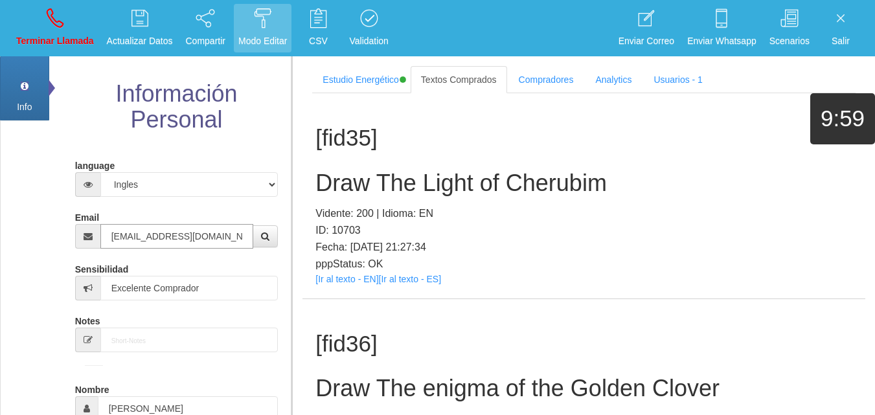
type input "[EMAIL_ADDRESS][DOMAIN_NAME]"
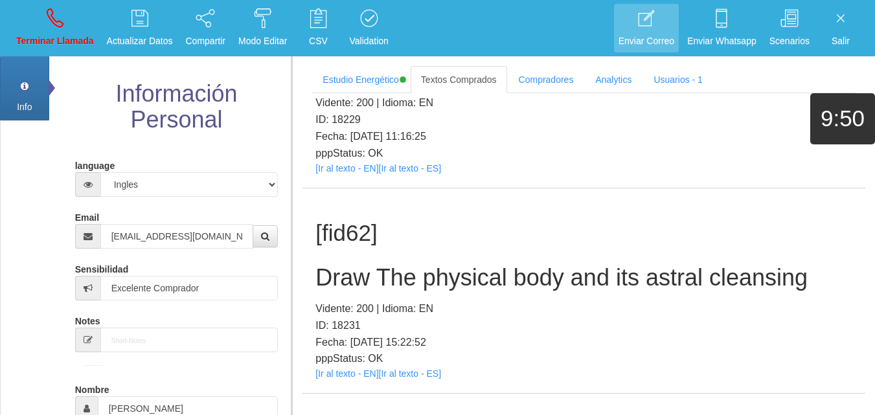
scroll to position [24889, 0]
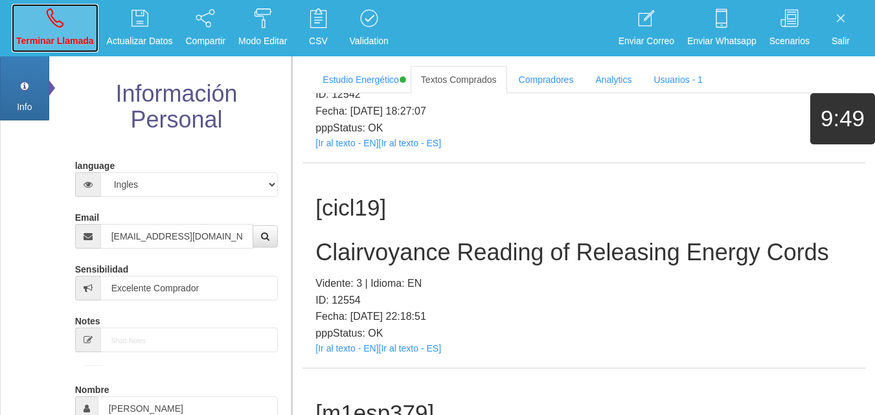
click at [60, 7] on link "Terminar Llamada" at bounding box center [55, 28] width 87 height 49
select select "0"
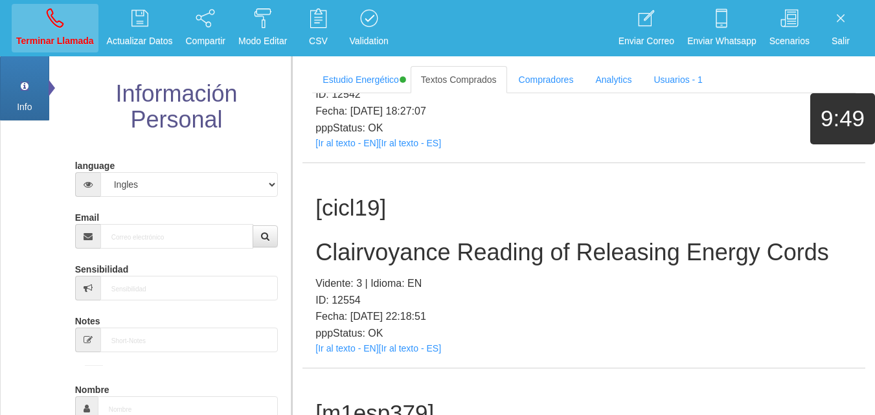
scroll to position [0, 0]
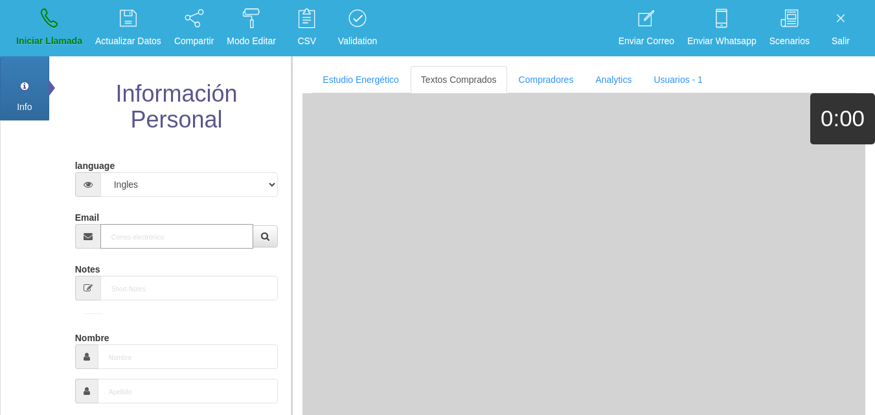
click at [128, 227] on input "Email" at bounding box center [177, 236] width 154 height 25
paste input "[EMAIL_ADDRESS][DOMAIN_NAME]"
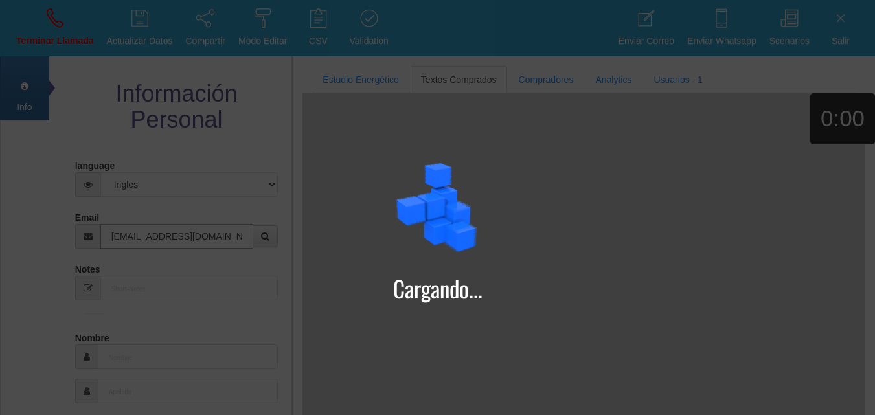
type input "[EMAIL_ADDRESS][DOMAIN_NAME]"
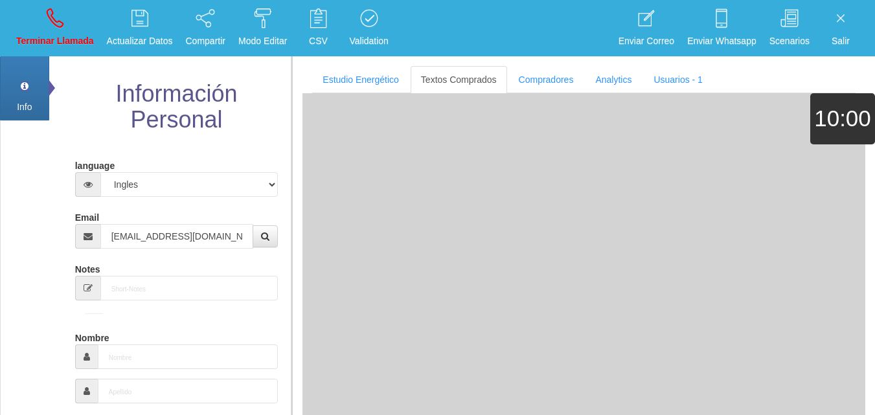
type input "8 Ene 1971"
type input "Excelente Comprador"
type input "[PERSON_NAME]"
select select "1"
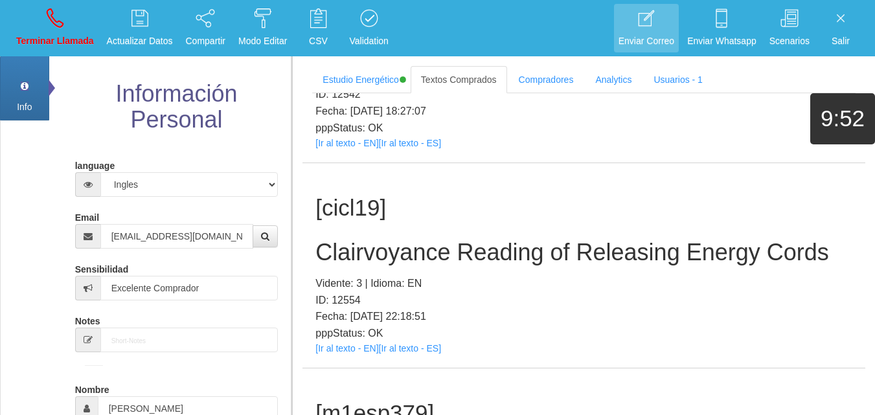
scroll to position [26537, 0]
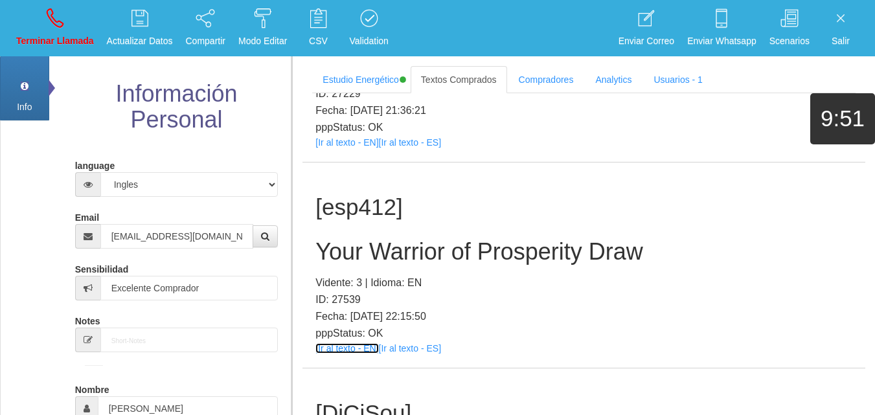
click at [365, 329] on div "[esp412] Your Warrior of Prosperity Draw Vidente: 3 | Idioma: EN ID: 27539 Fech…" at bounding box center [584, 265] width 563 height 205
click at [360, 343] on link "[Ir al texto - EN]" at bounding box center [347, 348] width 63 height 10
click at [452, 275] on p "Vidente: 3 | Idioma: EN" at bounding box center [584, 283] width 537 height 17
click at [442, 239] on h2 "Your Warrior of Prosperity Draw" at bounding box center [584, 252] width 537 height 26
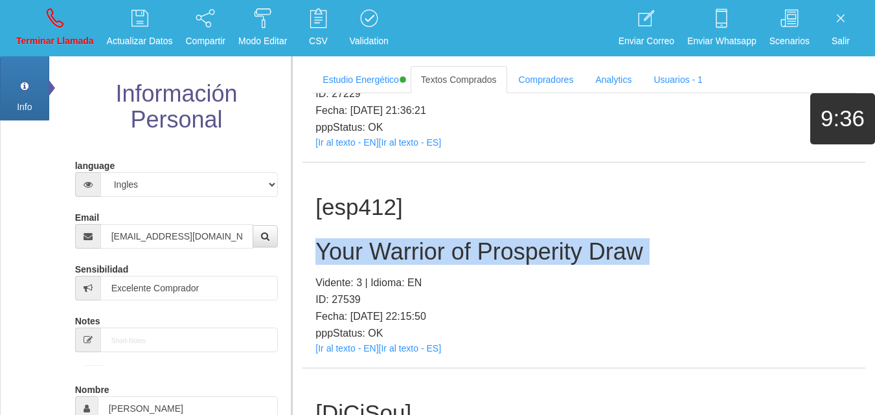
click at [442, 239] on h2 "Your Warrior of Prosperity Draw" at bounding box center [584, 252] width 537 height 26
copy h2 "Your Warrior of Prosperity Draw"
click at [60, 33] on link "Terminar Llamada" at bounding box center [55, 28] width 87 height 49
select select "0"
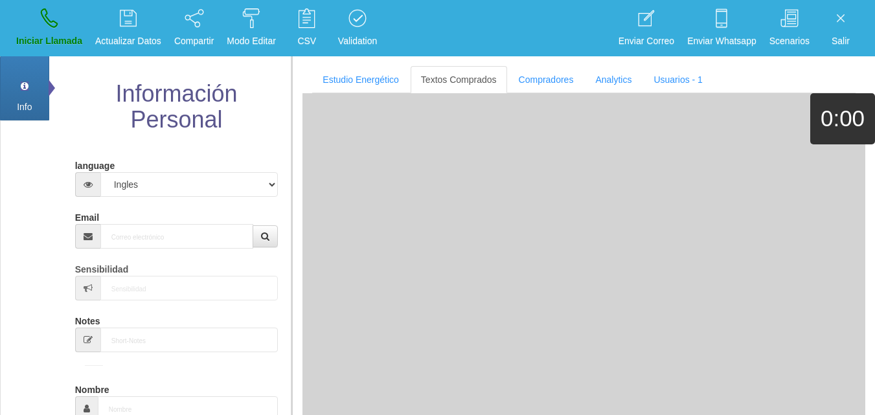
scroll to position [0, 0]
click at [232, 244] on input "Email" at bounding box center [177, 236] width 154 height 25
paste input "[EMAIL_ADDRESS][PERSON_NAME][DOMAIN_NAME]"
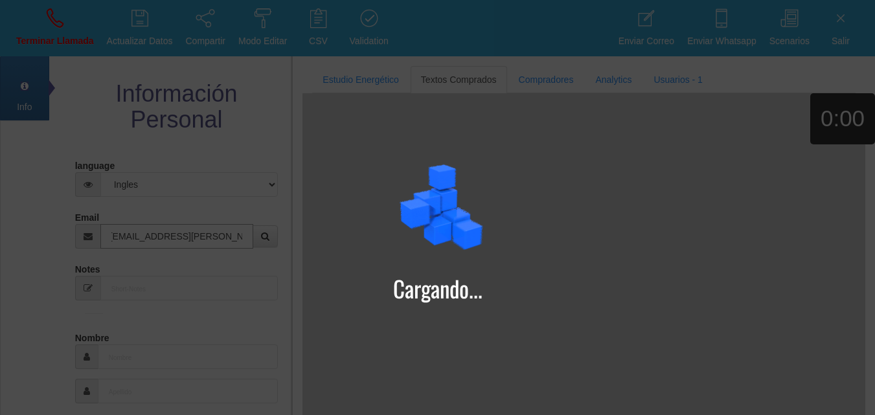
type input "[EMAIL_ADDRESS][PERSON_NAME][DOMAIN_NAME]"
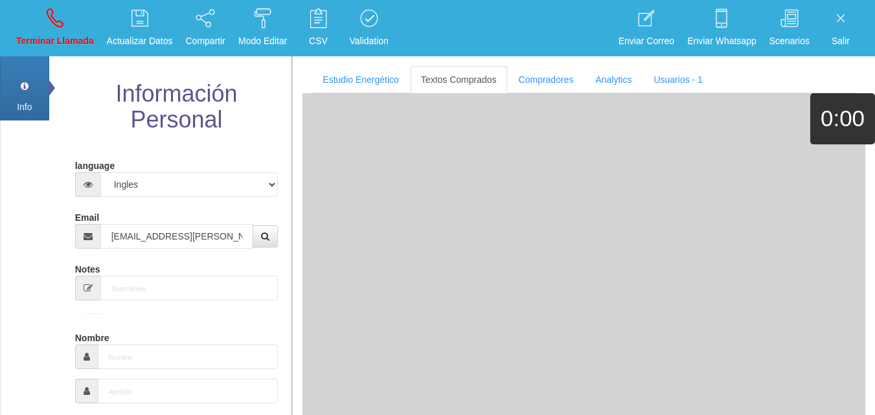
type input "7 Ago 1996"
type input "Comprador simple"
type input "[PERSON_NAME]"
select select "1"
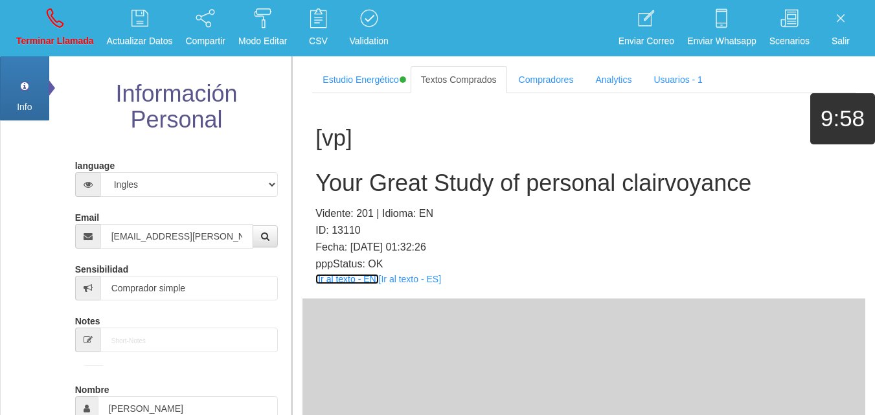
click at [323, 282] on link "[Ir al texto - EN]" at bounding box center [347, 279] width 63 height 10
click at [460, 181] on h2 "Your Great Study of personal clairvoyance" at bounding box center [584, 183] width 537 height 26
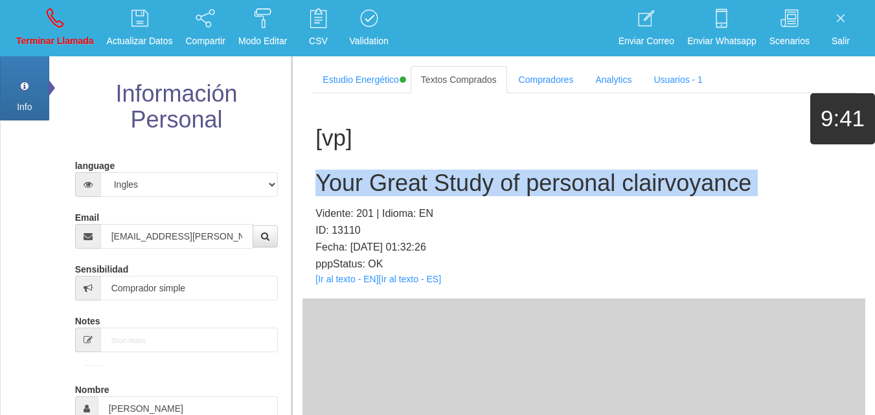
click at [460, 181] on h2 "Your Great Study of personal clairvoyance" at bounding box center [584, 183] width 537 height 26
click at [65, 27] on link "Terminar Llamada" at bounding box center [55, 28] width 87 height 49
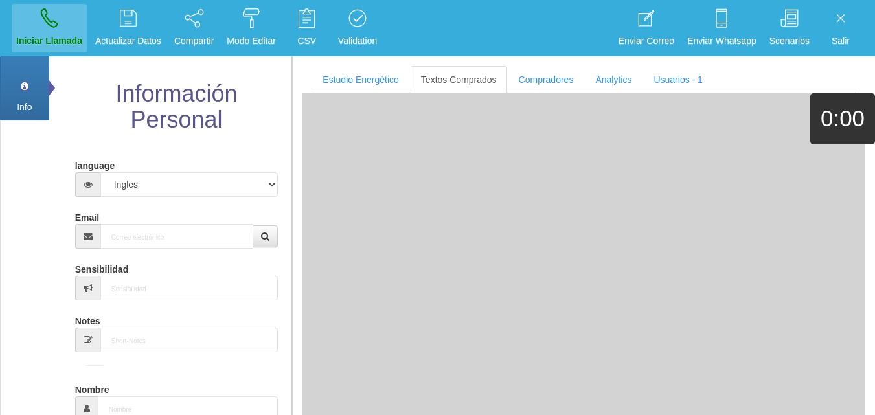
select select "0"
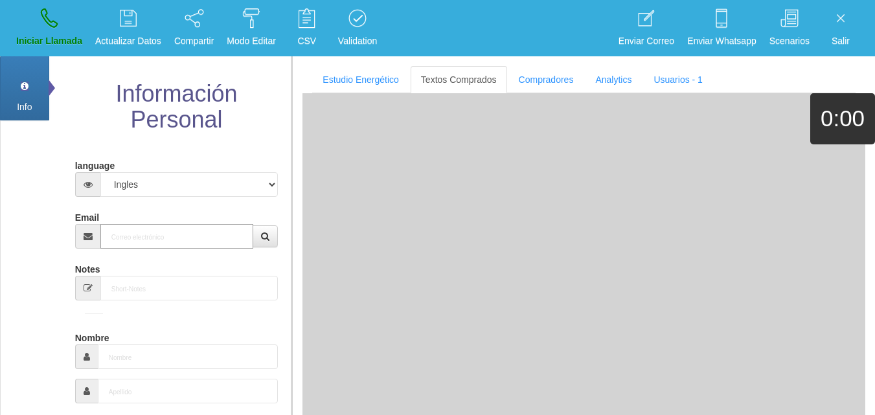
click at [104, 246] on input "Email" at bounding box center [177, 236] width 154 height 25
paste input "[EMAIL_ADDRESS][DOMAIN_NAME]"
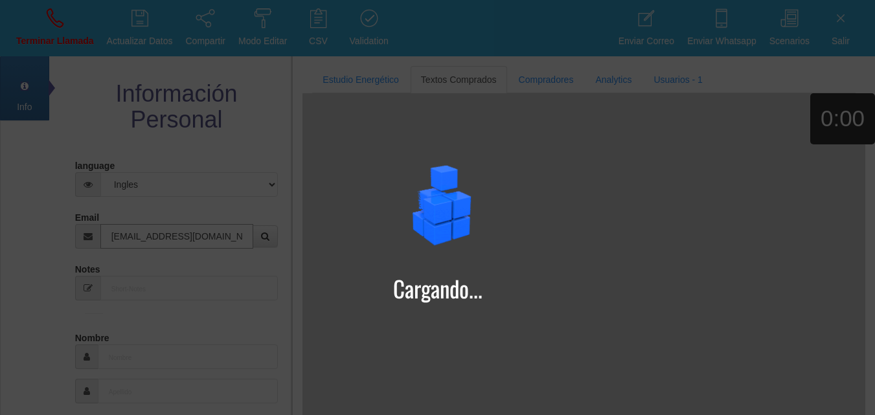
type input "[EMAIL_ADDRESS][DOMAIN_NAME]"
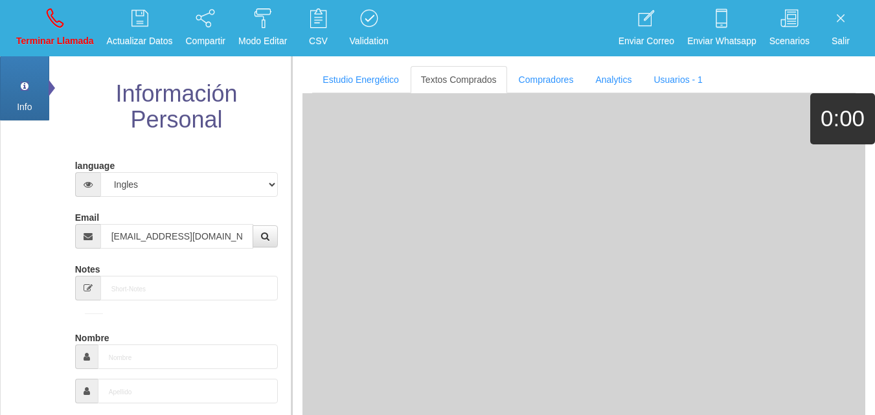
type input "[DATE]"
type input "Comprador simple"
type input "Pat"
select select "1"
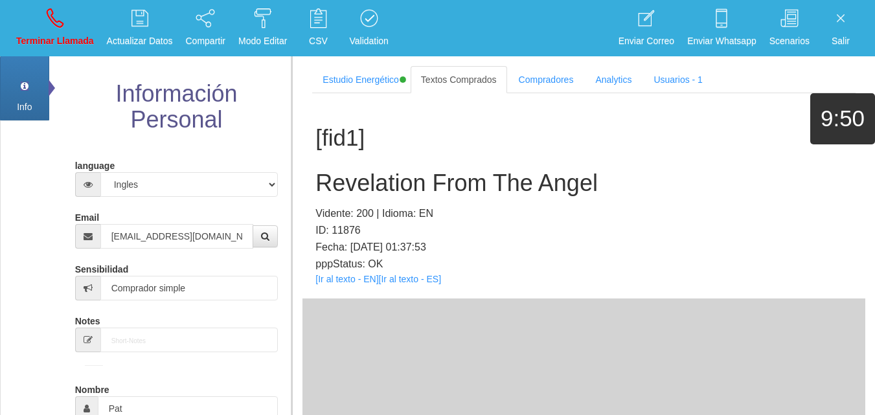
click at [340, 284] on div "[fid1] Revelation From The Angel Vidente: 200 | Idioma: EN ID: 11876 Fecha: [DA…" at bounding box center [584, 195] width 563 height 205
click at [340, 281] on link "[Ir al texto - EN]" at bounding box center [347, 279] width 63 height 10
click at [448, 185] on h2 "Revelation From The Angel" at bounding box center [584, 183] width 537 height 26
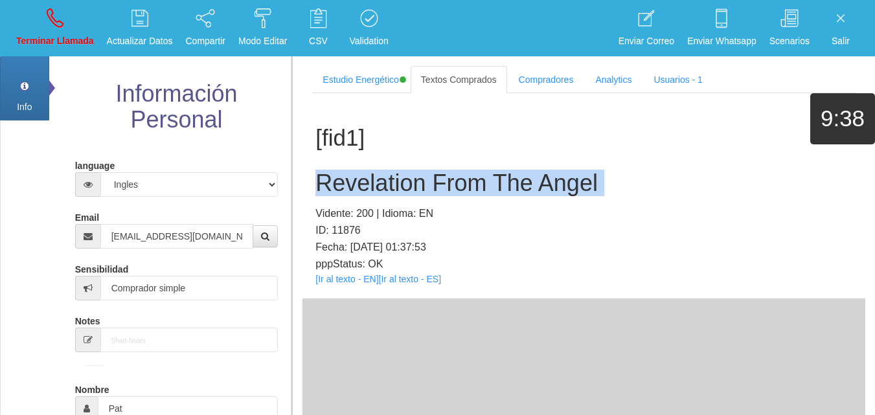
click at [448, 185] on h2 "Revelation From The Angel" at bounding box center [584, 183] width 537 height 26
drag, startPoint x: 58, startPoint y: 32, endPoint x: 62, endPoint y: 52, distance: 20.6
click at [58, 32] on link "Terminar Llamada" at bounding box center [55, 28] width 87 height 49
select select "0"
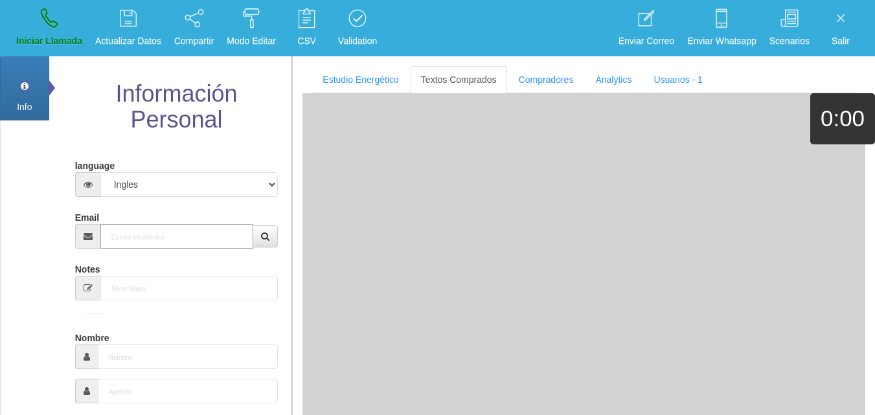
click at [130, 240] on input "Email" at bounding box center [177, 236] width 154 height 25
paste input "[EMAIL_ADDRESS][DOMAIN_NAME]"
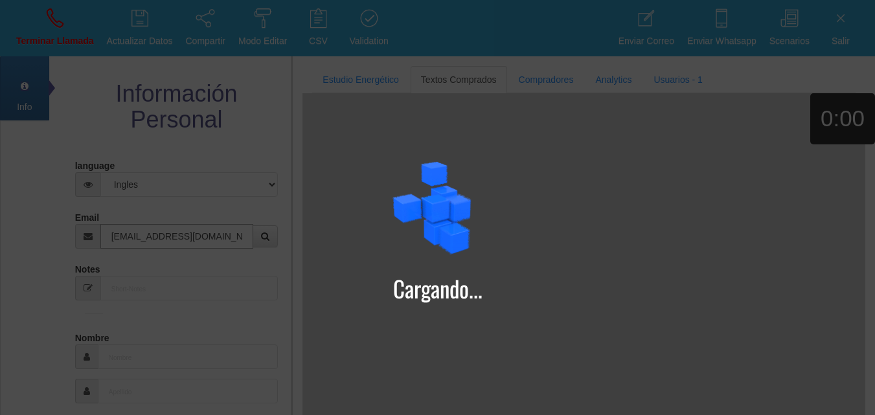
type input "[EMAIL_ADDRESS][DOMAIN_NAME]"
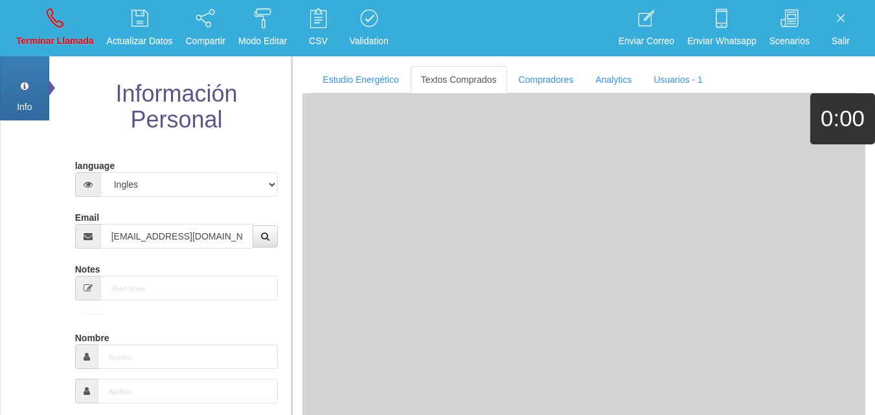
type input "29 Ago 1958"
select select "1"
type input "Comprador simple"
type input "[PERSON_NAME]"
select select "2"
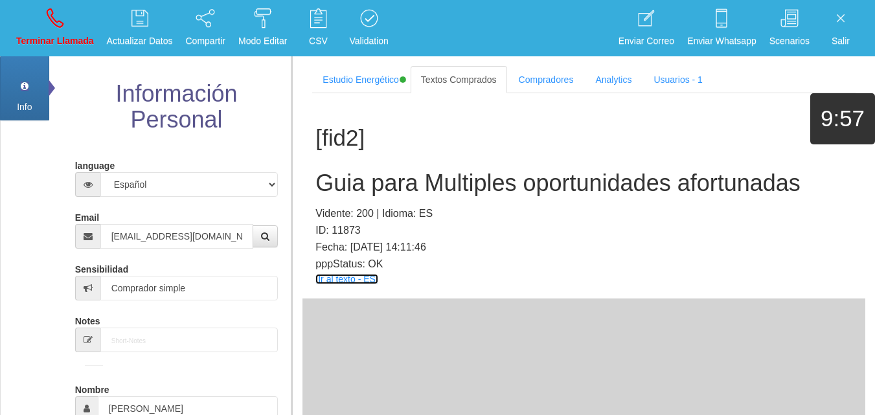
click at [348, 281] on link "[Ir al texto - ES]" at bounding box center [347, 279] width 62 height 10
click at [371, 135] on h1 "[fid2]" at bounding box center [584, 138] width 537 height 25
click at [379, 189] on h2 "Guia para Multiples oportunidades afortunadas" at bounding box center [584, 183] width 537 height 26
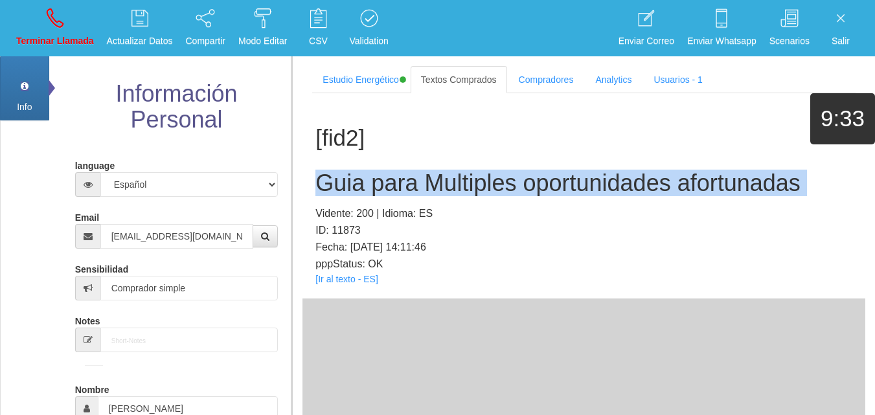
click at [379, 189] on h2 "Guia para Multiples oportunidades afortunadas" at bounding box center [584, 183] width 537 height 26
drag, startPoint x: 35, startPoint y: 27, endPoint x: 41, endPoint y: 49, distance: 22.8
click at [36, 27] on link "Terminar Llamada" at bounding box center [55, 28] width 87 height 49
select select "0"
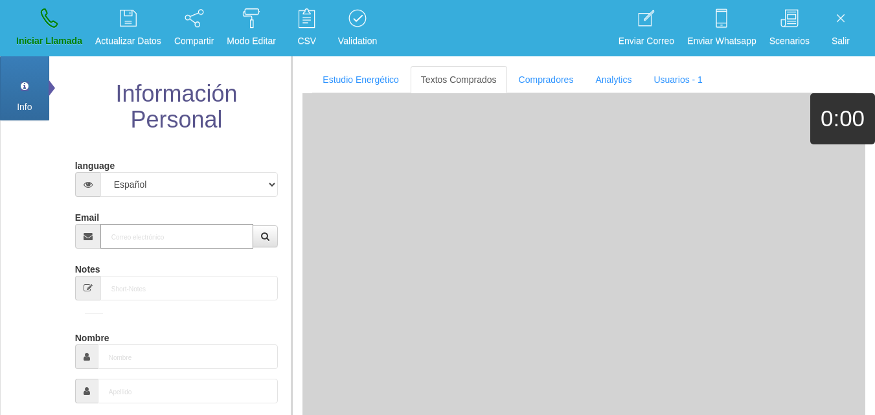
click at [169, 240] on input "Email" at bounding box center [177, 236] width 154 height 25
paste input "[EMAIL_ADDRESS][DOMAIN_NAME]"
type input "[EMAIL_ADDRESS][DOMAIN_NAME]"
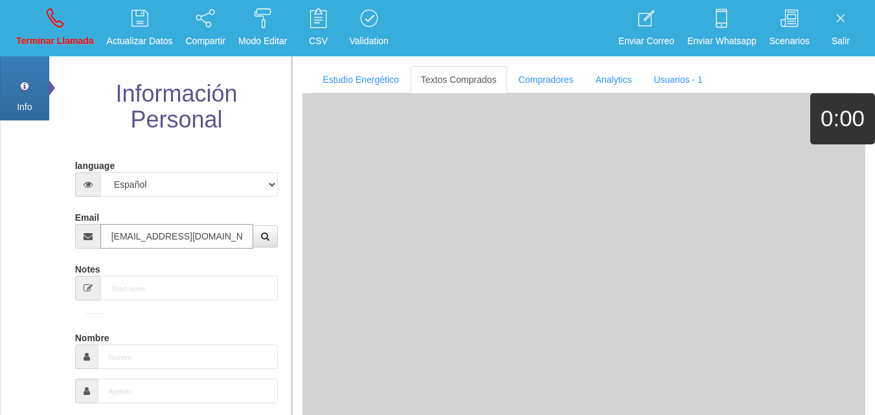
type input "13 Dic 1956"
select select "3"
type input "Comprador simple"
type input "[PERSON_NAME]"
select select "2"
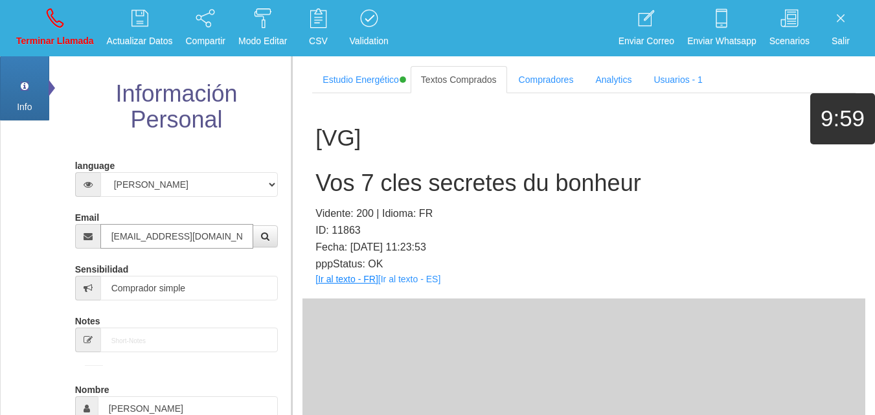
type input "[EMAIL_ADDRESS][DOMAIN_NAME]"
click at [371, 282] on link "[Ir al texto - FR]" at bounding box center [347, 279] width 62 height 10
click at [343, 152] on div "[VG] Vos 7 cles secretes du bonheur Vidente: 200 | Idioma: FR ID: 11863 Fecha: …" at bounding box center [584, 195] width 563 height 205
click at [345, 154] on div "[VG] Vos 7 cles secretes du bonheur Vidente: 200 | Idioma: FR ID: 11863 Fecha: …" at bounding box center [584, 195] width 563 height 205
click at [347, 156] on div "[VG] Vos 7 cles secretes du bonheur Vidente: 200 | Idioma: FR ID: 11863 Fecha: …" at bounding box center [584, 195] width 563 height 205
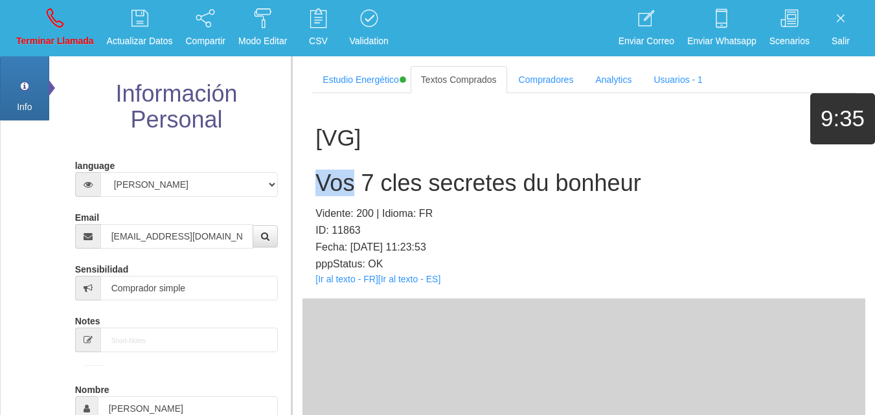
click at [347, 159] on div "[VG] Vos 7 cles secretes du bonheur Vidente: 200 | Idioma: FR ID: 11863 Fecha: …" at bounding box center [584, 195] width 563 height 205
click at [348, 163] on div "[VG] Vos 7 cles secretes du bonheur Vidente: 200 | Idioma: FR ID: 11863 Fecha: …" at bounding box center [584, 195] width 563 height 205
click at [348, 164] on div "[VG] Vos 7 cles secretes du bonheur Vidente: 200 | Idioma: FR ID: 11863 Fecha: …" at bounding box center [584, 195] width 563 height 205
click at [348, 165] on div "[VG] Vos 7 cles secretes du bonheur Vidente: 200 | Idioma: FR ID: 11863 Fecha: …" at bounding box center [584, 195] width 563 height 205
click at [348, 170] on h2 "Vos 7 cles secretes du bonheur" at bounding box center [584, 183] width 537 height 26
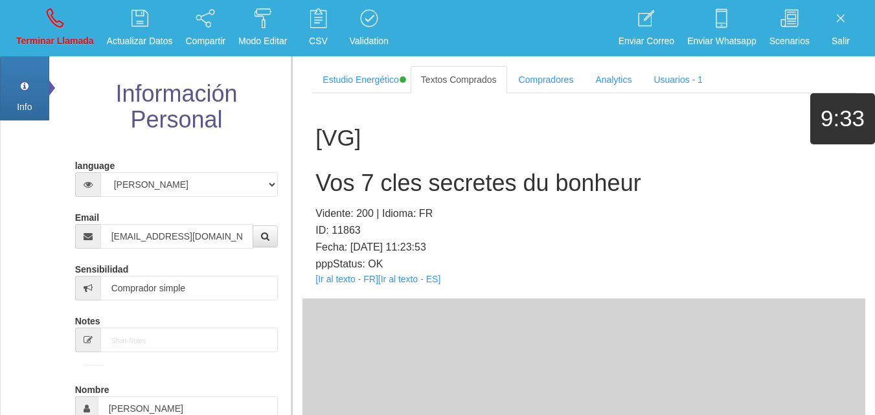
click at [396, 187] on h2 "Vos 7 cles secretes du bonheur" at bounding box center [584, 183] width 537 height 26
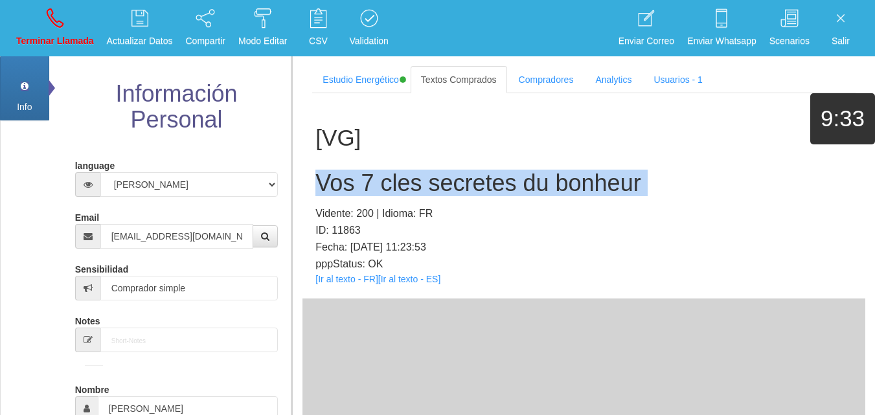
click at [396, 187] on h2 "Vos 7 cles secretes du bonheur" at bounding box center [584, 183] width 537 height 26
click at [98, 26] on link "Terminar Llamada" at bounding box center [55, 28] width 87 height 49
select select "0"
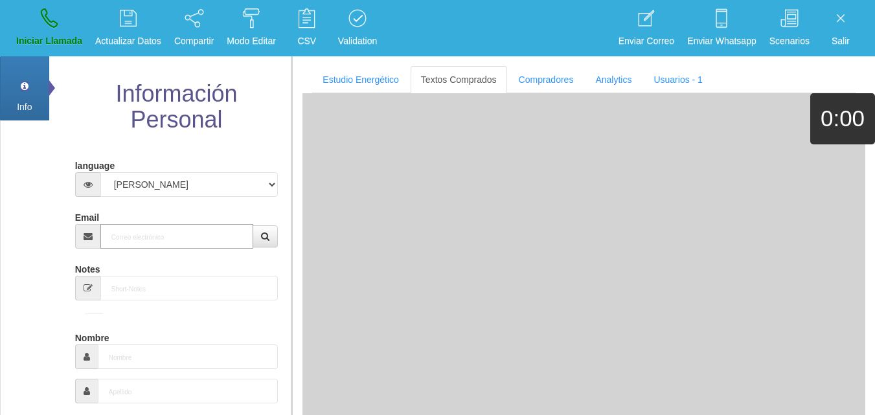
click at [141, 237] on input "Email" at bounding box center [177, 236] width 154 height 25
paste input "[EMAIL_ADDRESS][DOMAIN_NAME]"
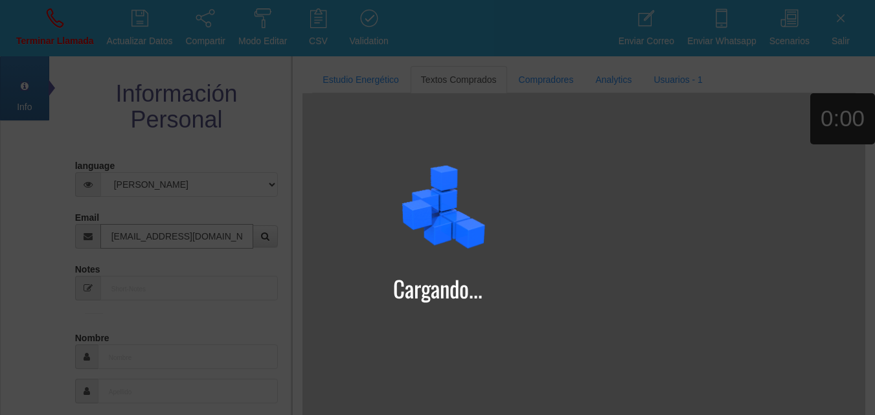
type input "[EMAIL_ADDRESS][DOMAIN_NAME]"
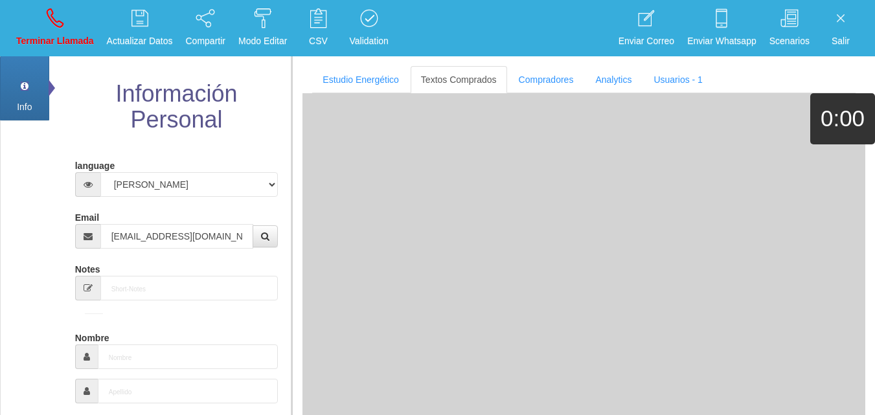
type input "[DATE]"
select select "2"
type input "Comprador simple"
type input "[PERSON_NAME]"
select select "2"
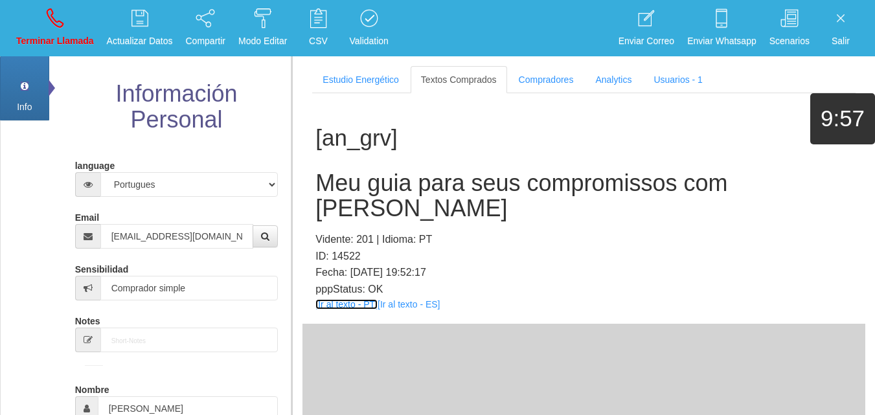
click at [364, 285] on div "[an_grv] Meu guia para seus compromissos com Boa Sorte Vidente: 201 | Idioma: P…" at bounding box center [584, 208] width 563 height 231
click at [367, 281] on p "pppStatus: OK" at bounding box center [584, 289] width 537 height 17
click at [367, 299] on link "[Ir al texto - PT]" at bounding box center [347, 304] width 62 height 10
click at [402, 181] on h2 "Meu guia para seus compromissos com [PERSON_NAME]" at bounding box center [584, 195] width 537 height 51
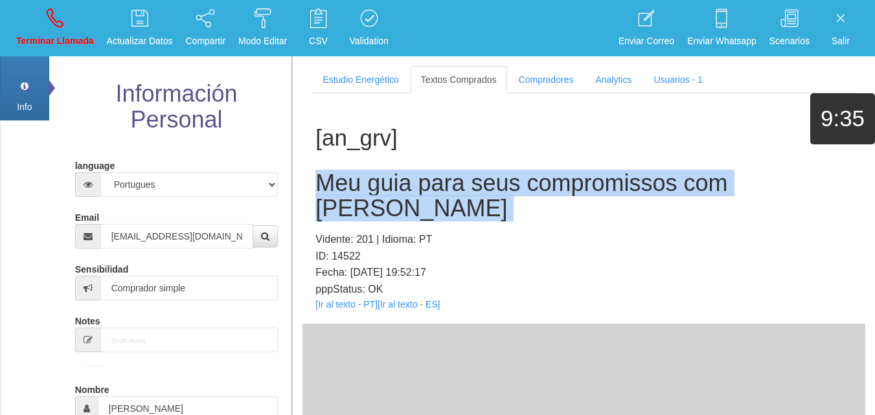
click at [402, 181] on h2 "Meu guia para seus compromissos com [PERSON_NAME]" at bounding box center [584, 195] width 537 height 51
click at [52, 35] on p "Terminar Llamada" at bounding box center [55, 41] width 78 height 15
select select "0"
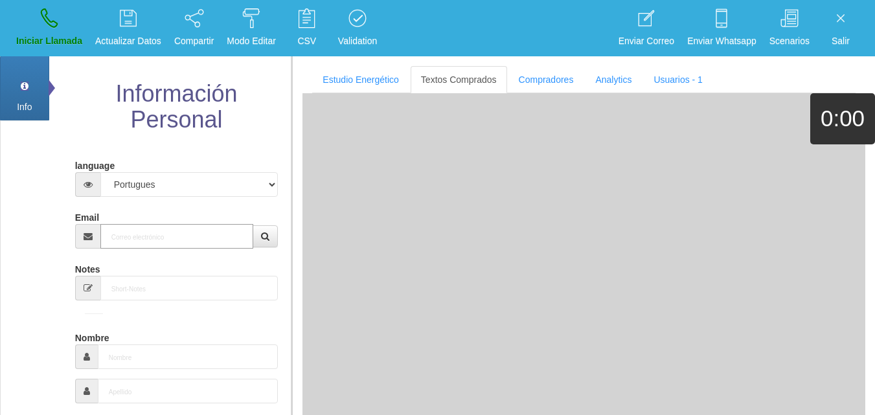
click at [121, 242] on input "Email" at bounding box center [177, 236] width 154 height 25
paste input "[EMAIL_ADDRESS][DOMAIN_NAME]"
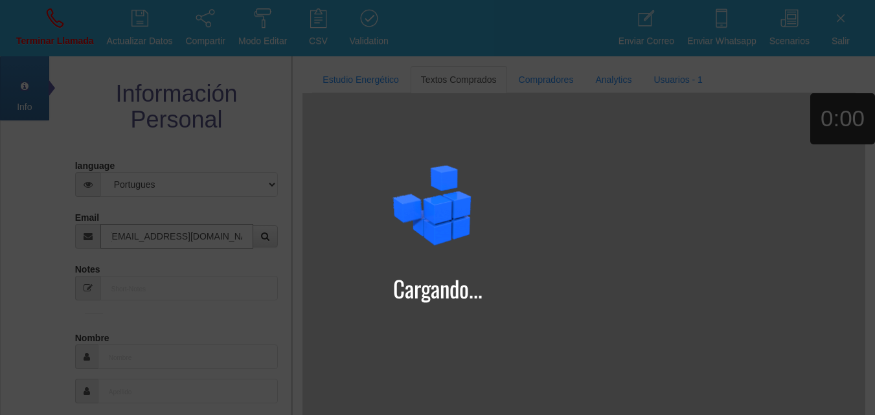
type input "[EMAIL_ADDRESS][DOMAIN_NAME]"
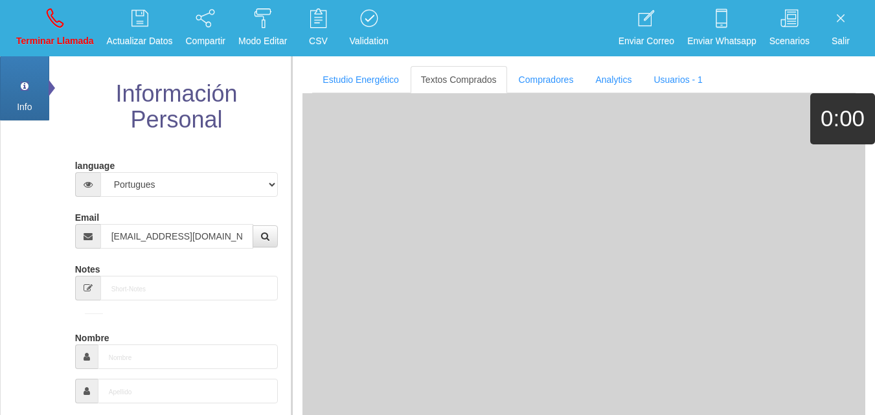
type input "14 Ene 1965"
select select "4"
type input "Comprador simple"
type input "[PERSON_NAME]"
select select "2"
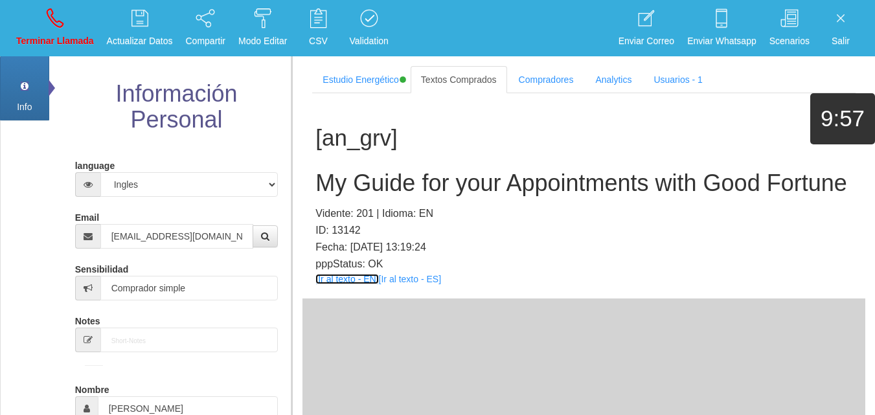
click at [325, 284] on link "[Ir al texto - EN]" at bounding box center [347, 279] width 63 height 10
drag, startPoint x: 453, startPoint y: 188, endPoint x: 443, endPoint y: 181, distance: 11.7
click at [443, 182] on h2 "My Guide for your Appointments with Good Fortune" at bounding box center [584, 183] width 537 height 26
click at [443, 181] on h2 "My Guide for your Appointments with Good Fortune" at bounding box center [584, 183] width 537 height 26
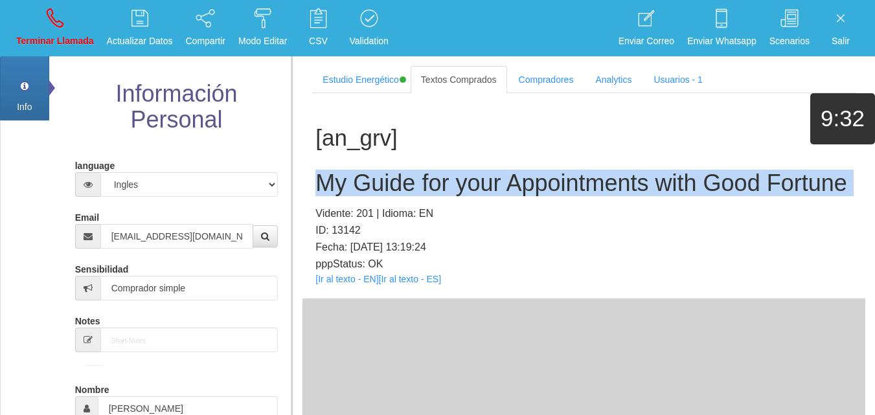
click at [443, 181] on h2 "My Guide for your Appointments with Good Fortune" at bounding box center [584, 183] width 537 height 26
click at [61, 36] on p "Terminar Llamada" at bounding box center [55, 41] width 78 height 15
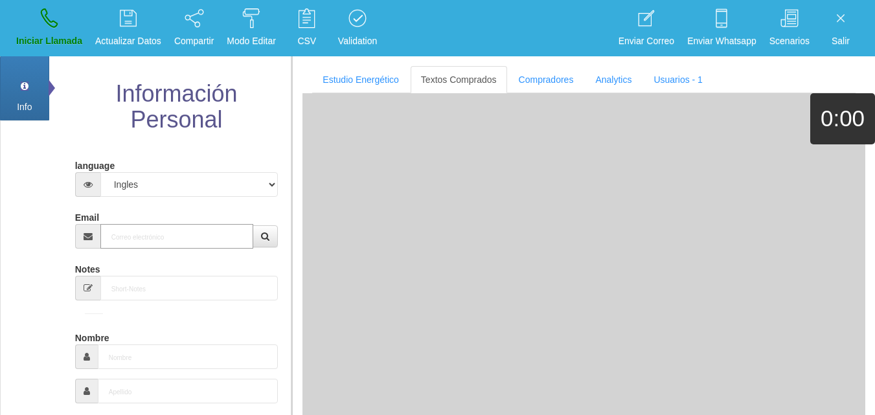
click at [208, 231] on input "Email" at bounding box center [177, 236] width 154 height 25
paste input "[EMAIL_ADDRESS][DOMAIN_NAME]"
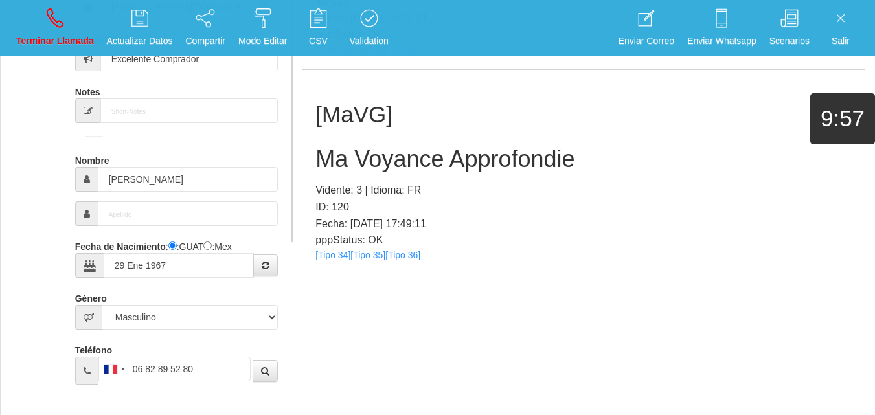
scroll to position [5471, 0]
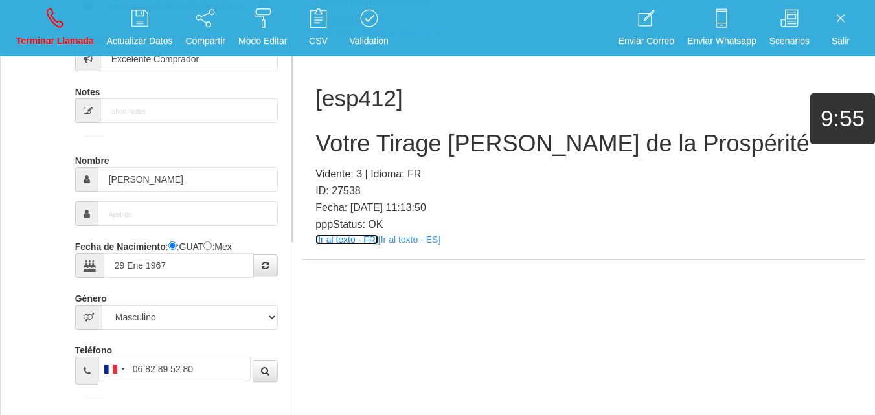
click at [347, 238] on link "[Ir al texto - FR]" at bounding box center [347, 240] width 62 height 10
click at [373, 142] on h2 "Votre Tirage [PERSON_NAME] de la Prospérité" at bounding box center [584, 144] width 537 height 26
click at [371, 141] on h2 "Votre Tirage [PERSON_NAME] de la Prospérité" at bounding box center [584, 144] width 537 height 26
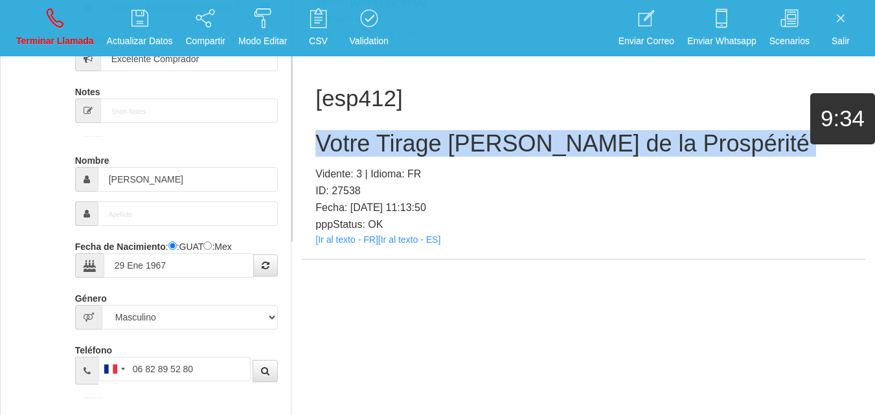
click at [371, 141] on h2 "Votre Tirage [PERSON_NAME] de la Prospérité" at bounding box center [584, 144] width 537 height 26
drag, startPoint x: 30, startPoint y: 52, endPoint x: 503, endPoint y: 73, distance: 473.5
click at [29, 52] on link "Terminar Llamada" at bounding box center [55, 28] width 87 height 49
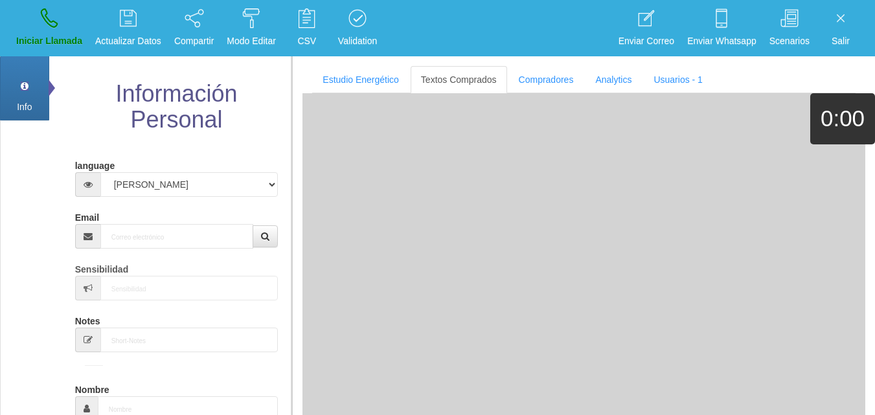
scroll to position [0, 0]
